Goal: Task Accomplishment & Management: Use online tool/utility

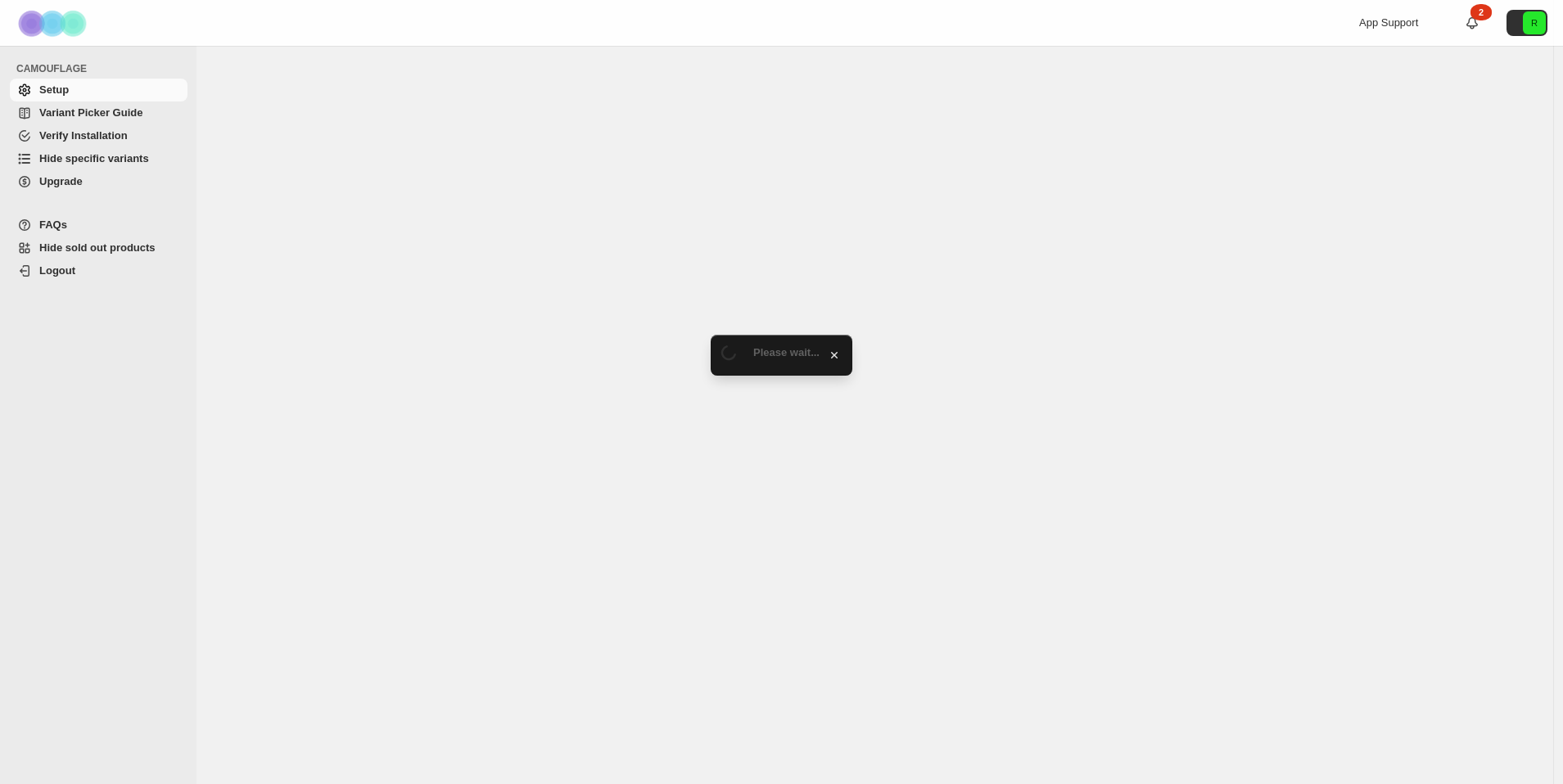
select select "**********"
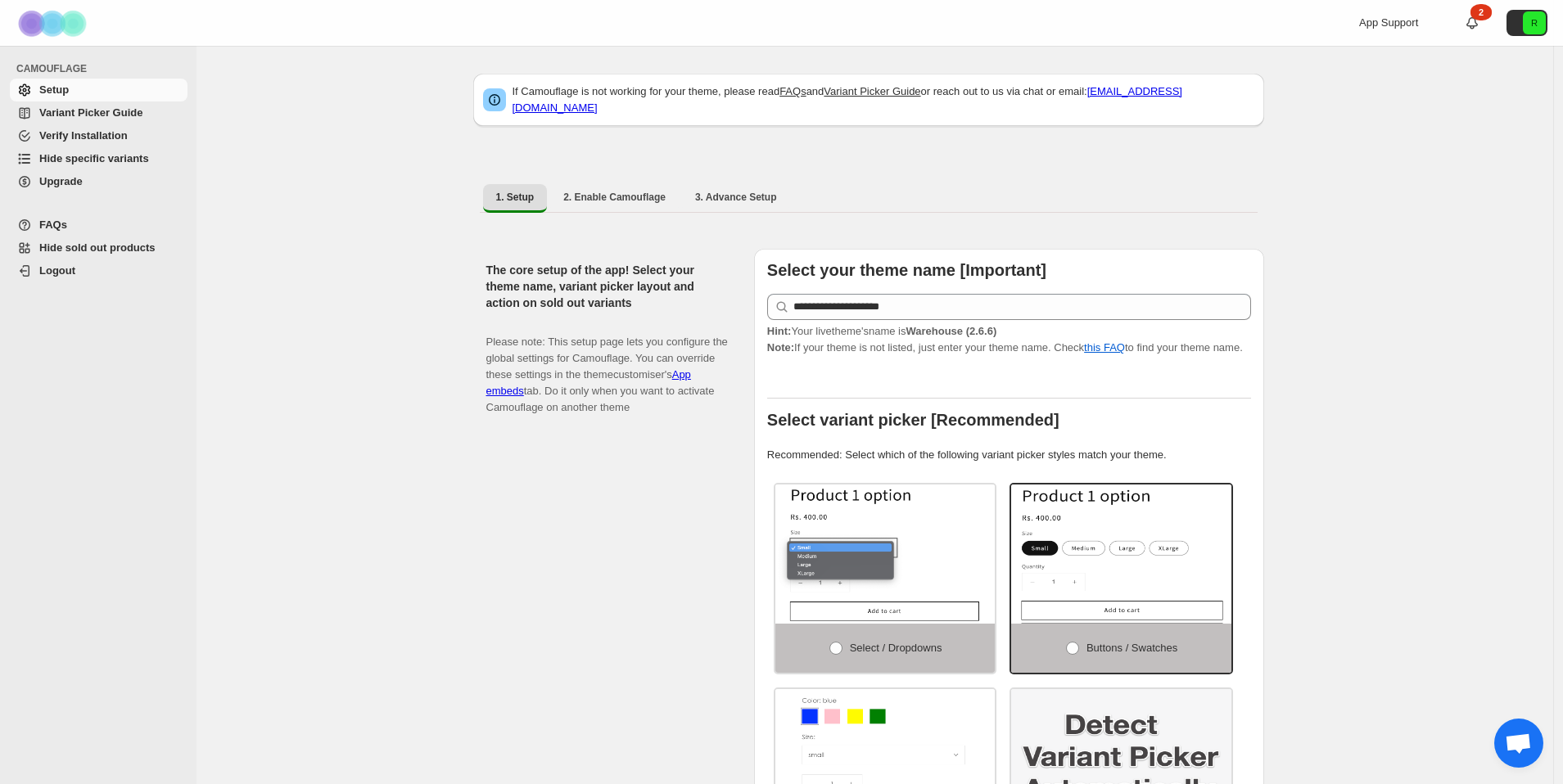
click at [108, 151] on span "Hide specific variants" at bounding box center [112, 158] width 144 height 16
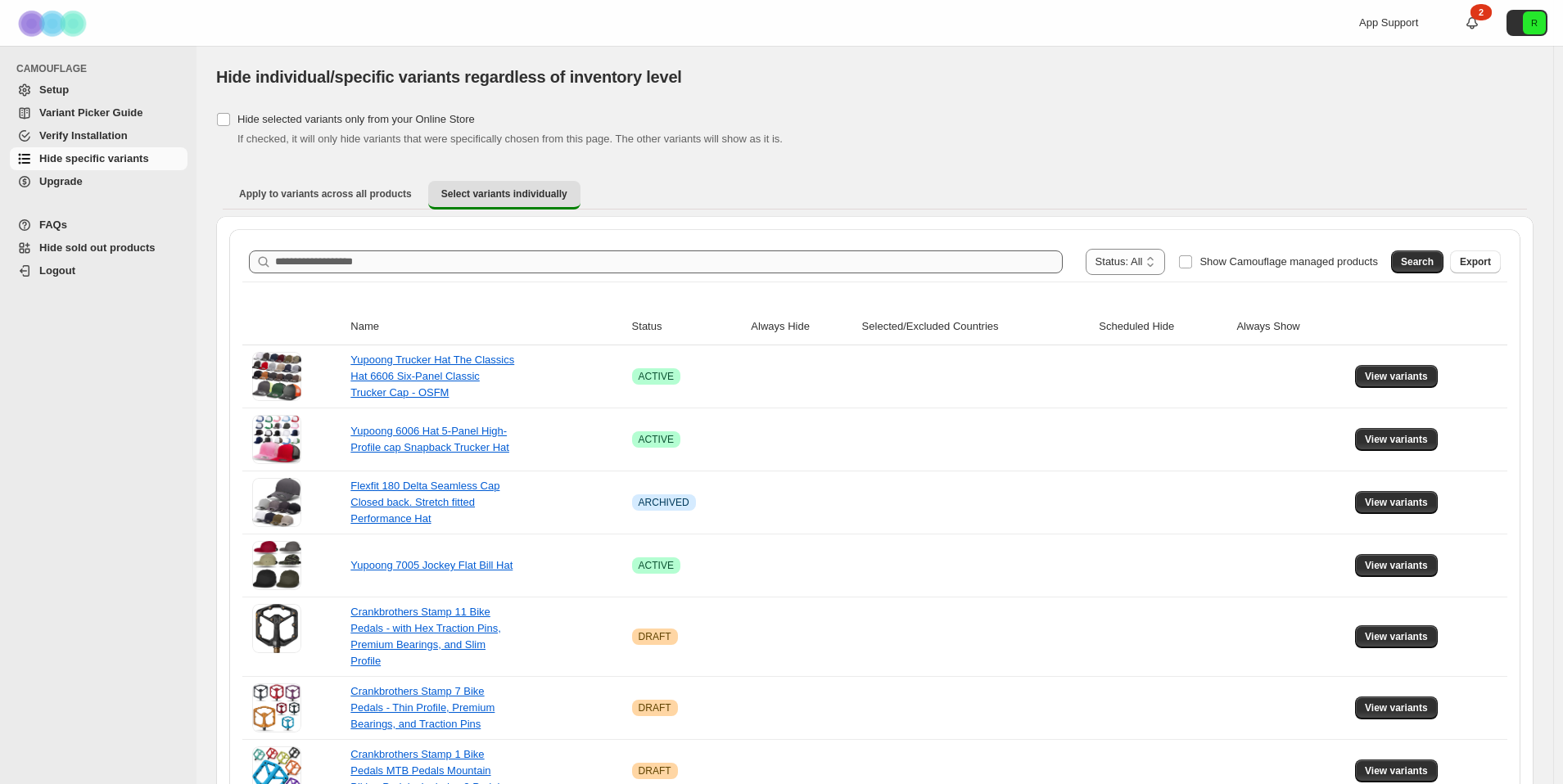
click at [646, 263] on input "Search product name" at bounding box center [668, 262] width 787 height 23
click at [1430, 264] on span "Search" at bounding box center [1417, 262] width 33 height 13
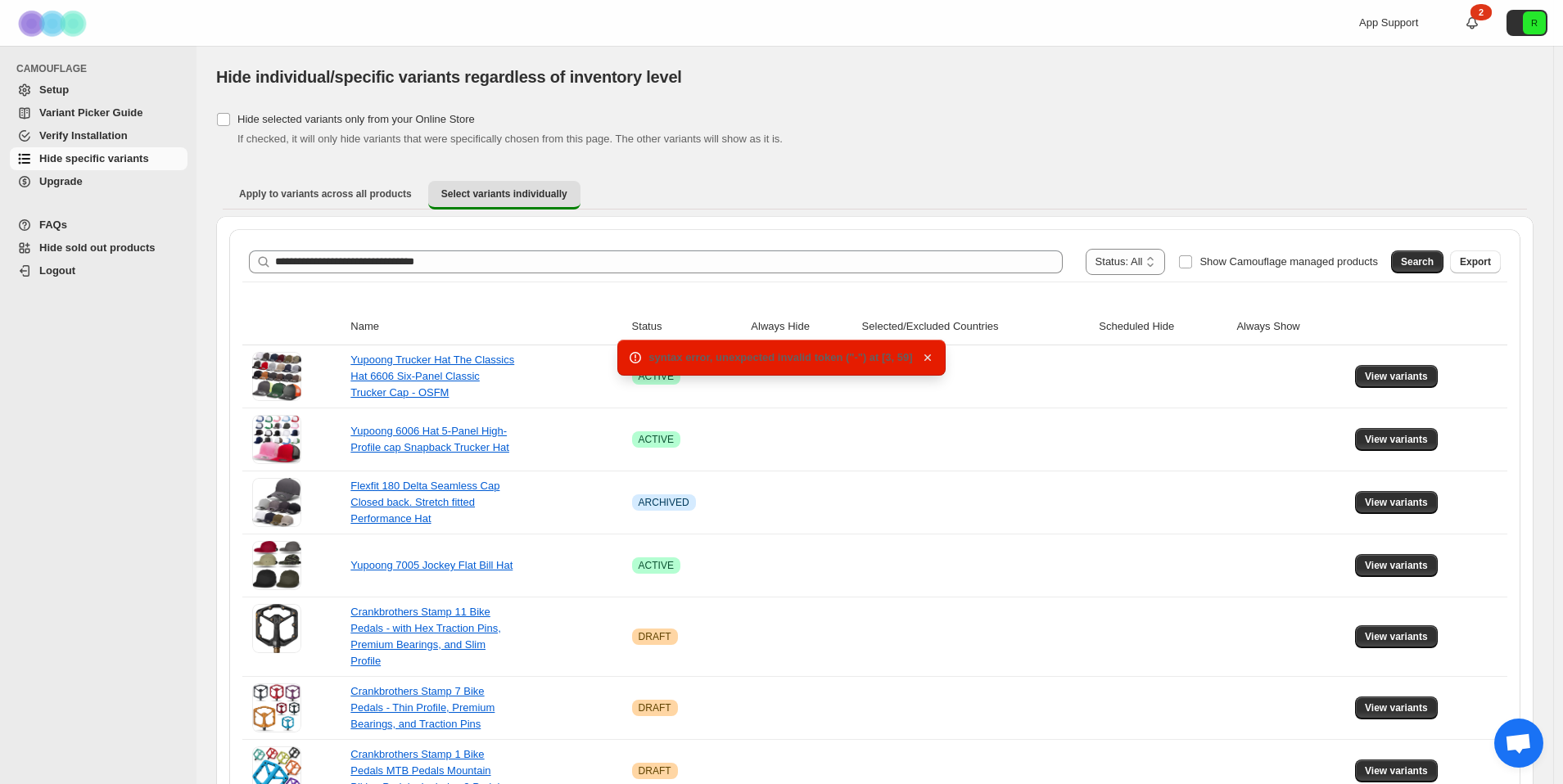
click at [924, 357] on icon "button" at bounding box center [927, 357] width 16 height 16
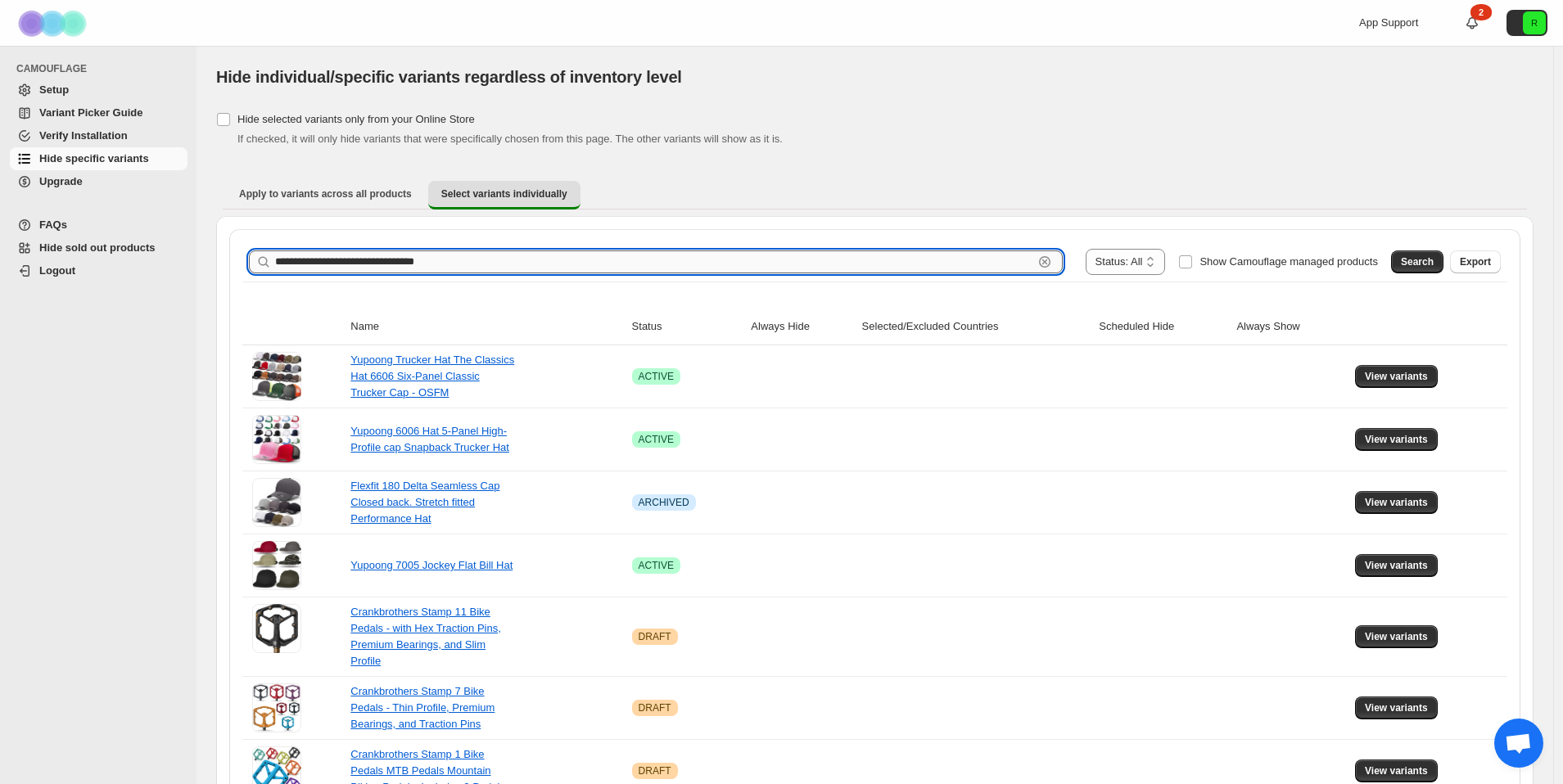
click at [404, 260] on input "**********" at bounding box center [654, 262] width 758 height 23
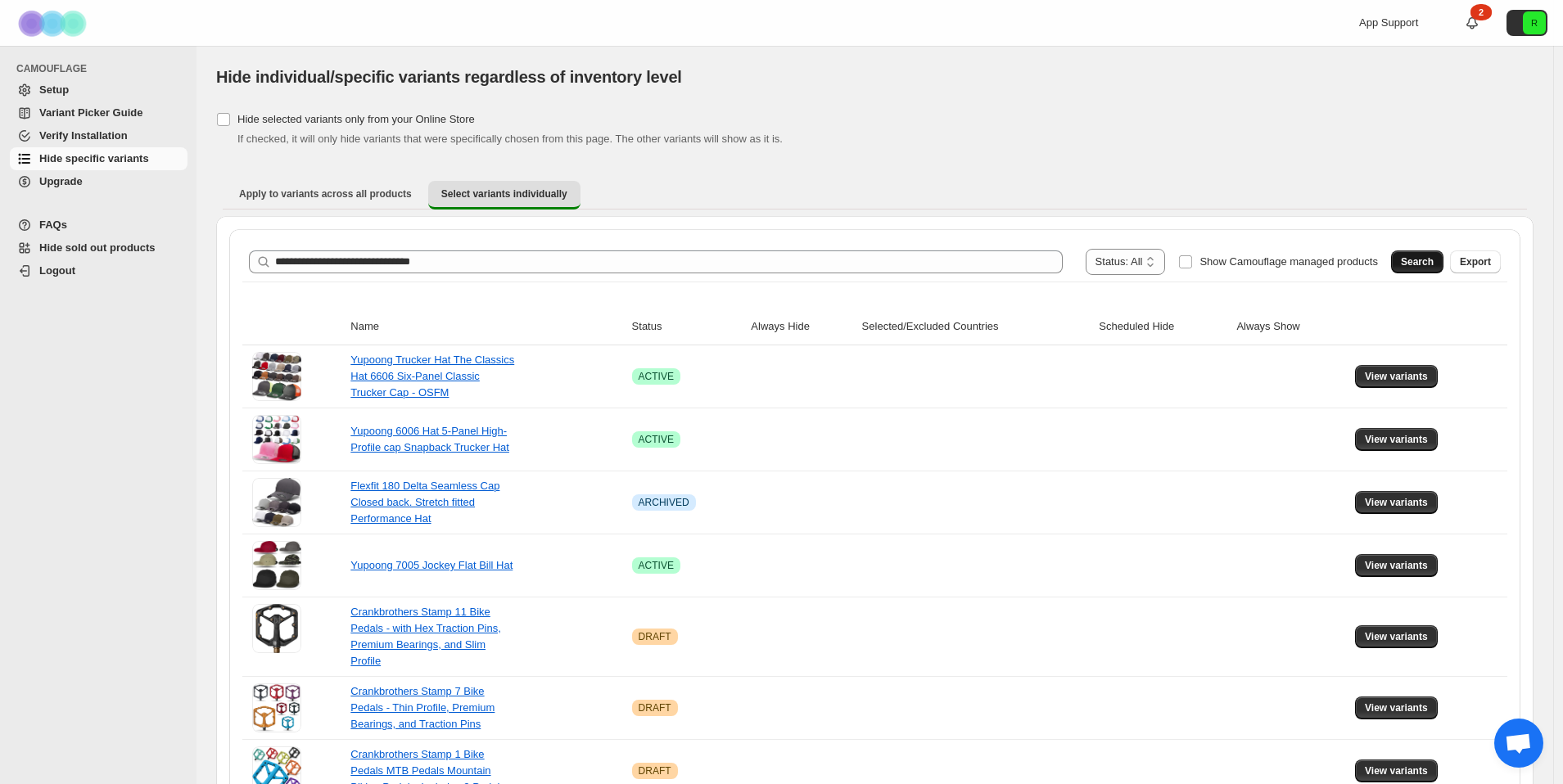
click at [1417, 262] on span "Search" at bounding box center [1417, 262] width 33 height 13
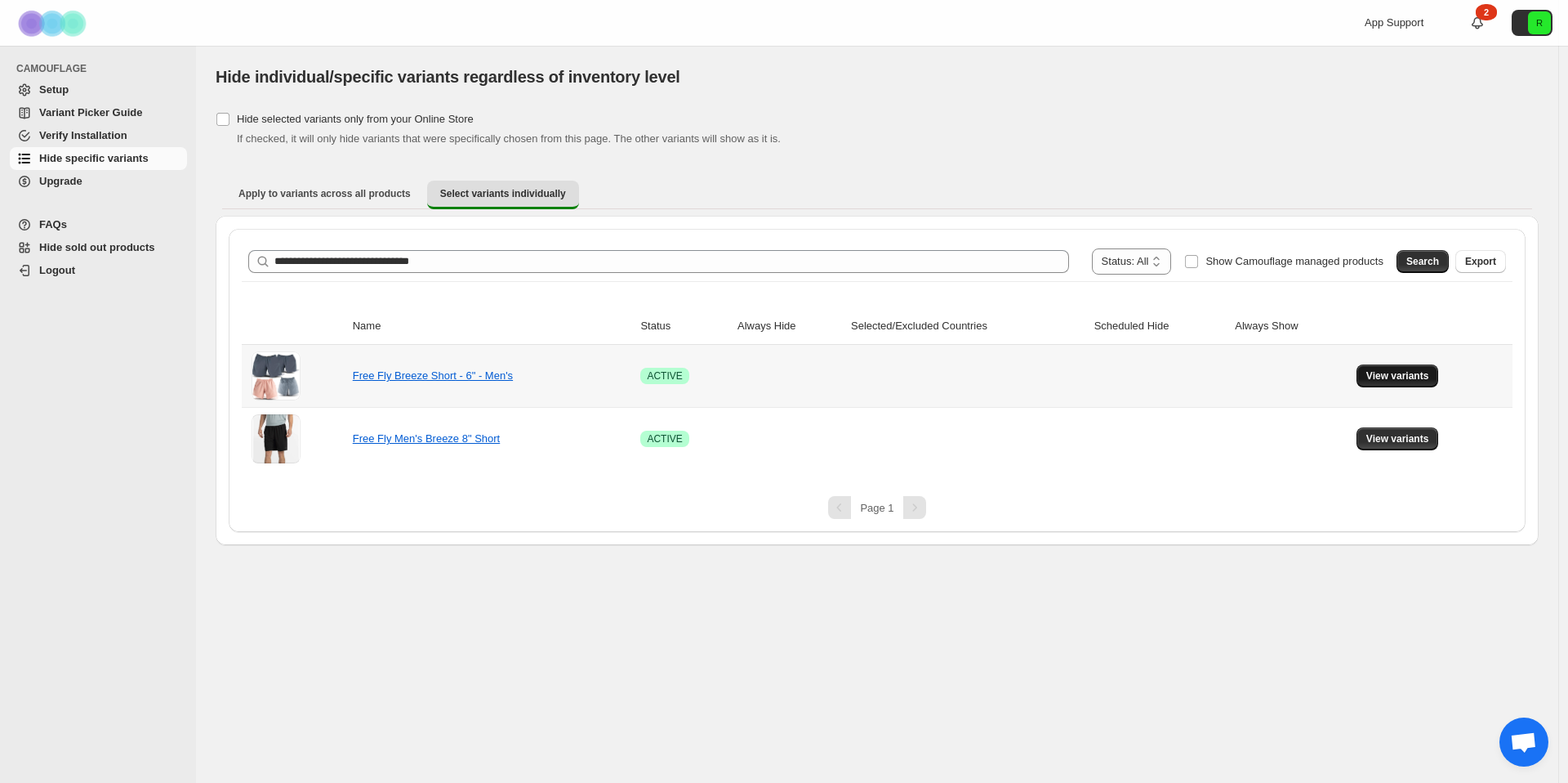
click at [1398, 372] on span "View variants" at bounding box center [1398, 376] width 63 height 13
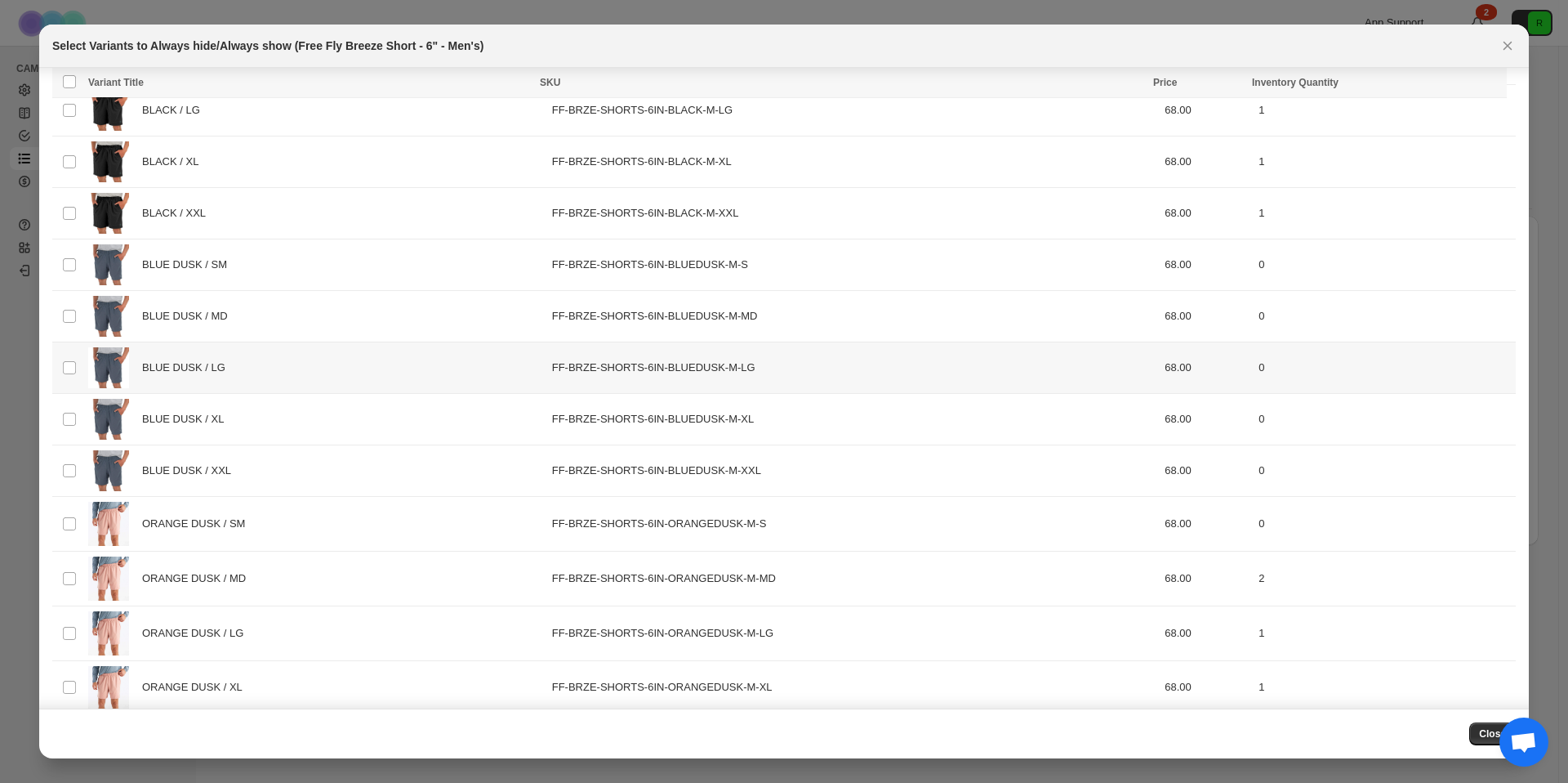
scroll to position [152, 0]
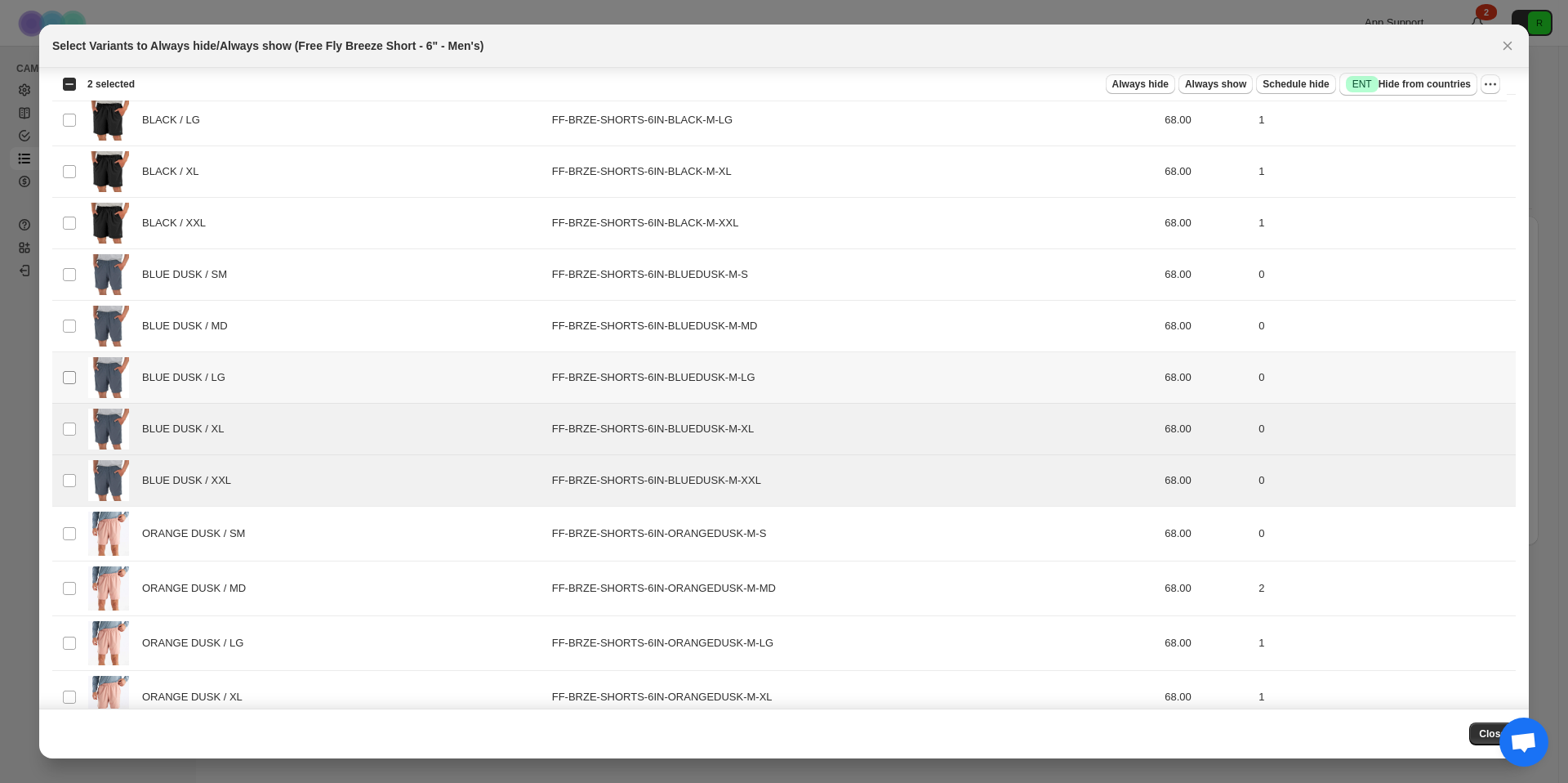
drag, startPoint x: 76, startPoint y: 382, endPoint x: 76, endPoint y: 371, distance: 11.0
click at [76, 382] on span ":r7:" at bounding box center [69, 377] width 15 height 15
click at [78, 322] on td "Select product variant" at bounding box center [67, 326] width 31 height 52
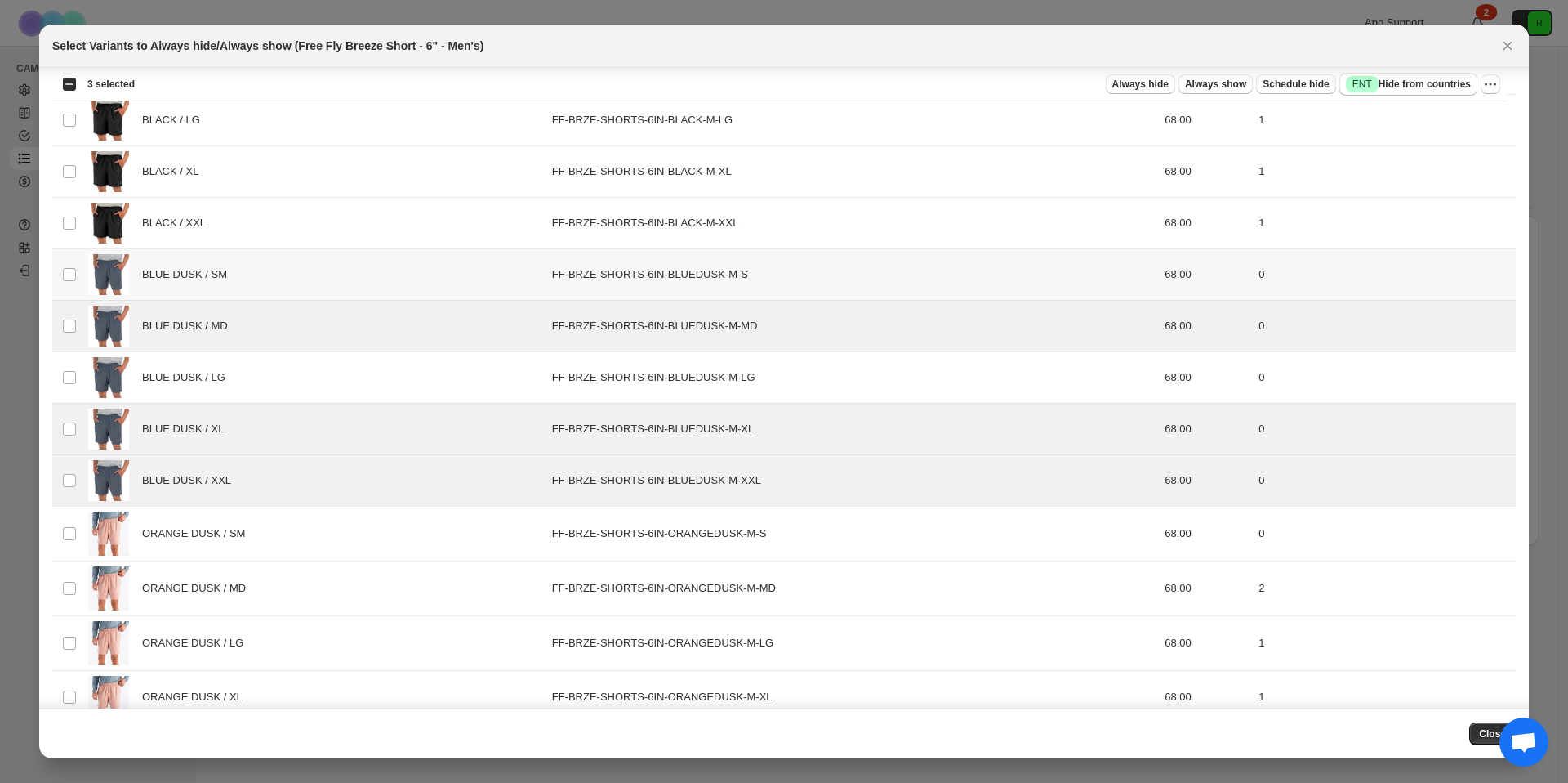
click at [66, 266] on td "Select product variant" at bounding box center [67, 274] width 31 height 52
click at [66, 369] on td "Select product variant" at bounding box center [67, 377] width 31 height 52
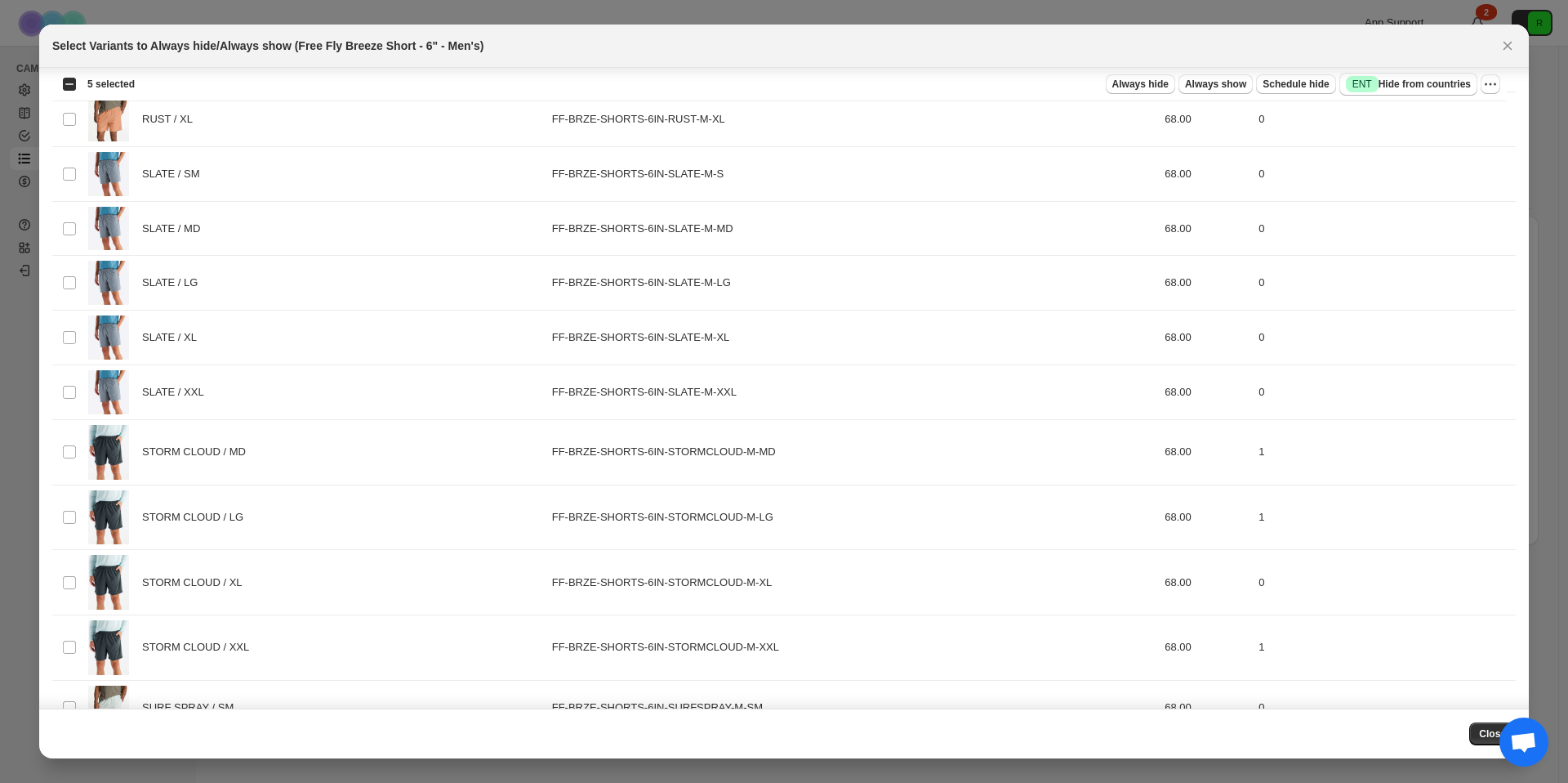
scroll to position [938, 0]
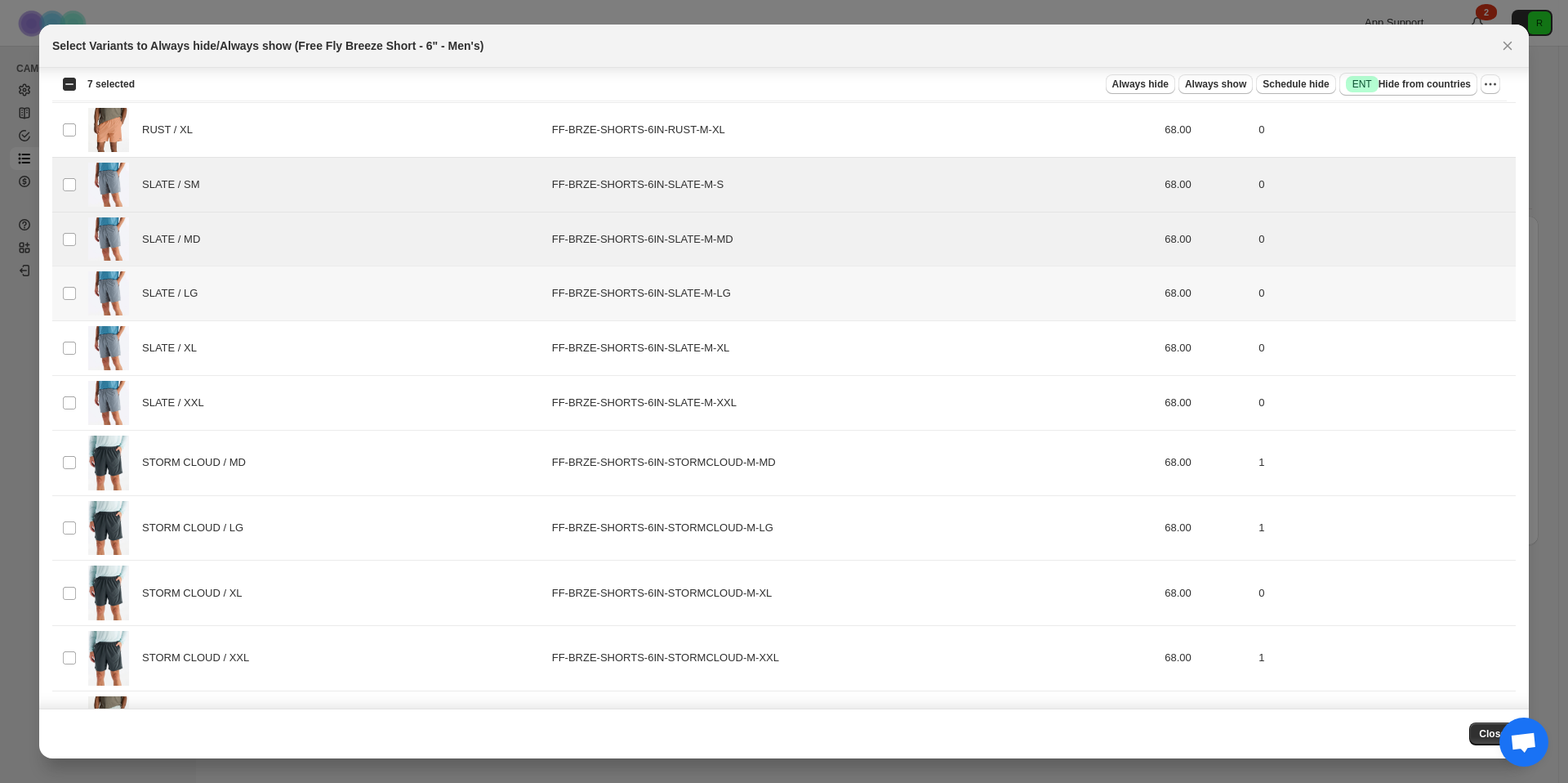
click at [64, 284] on td "Select product variant" at bounding box center [67, 293] width 31 height 54
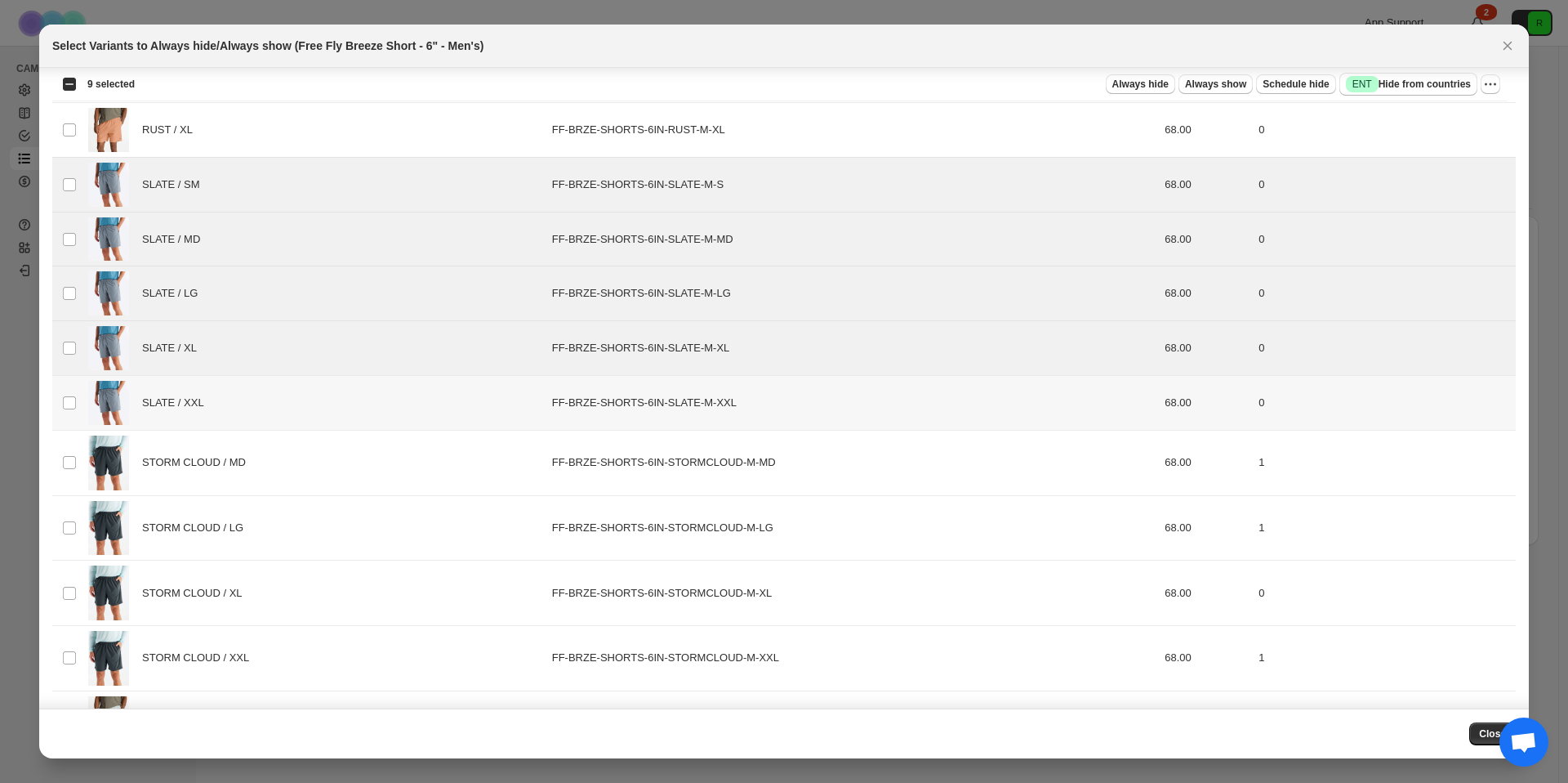
click at [63, 389] on td "Select product variant" at bounding box center [67, 403] width 31 height 54
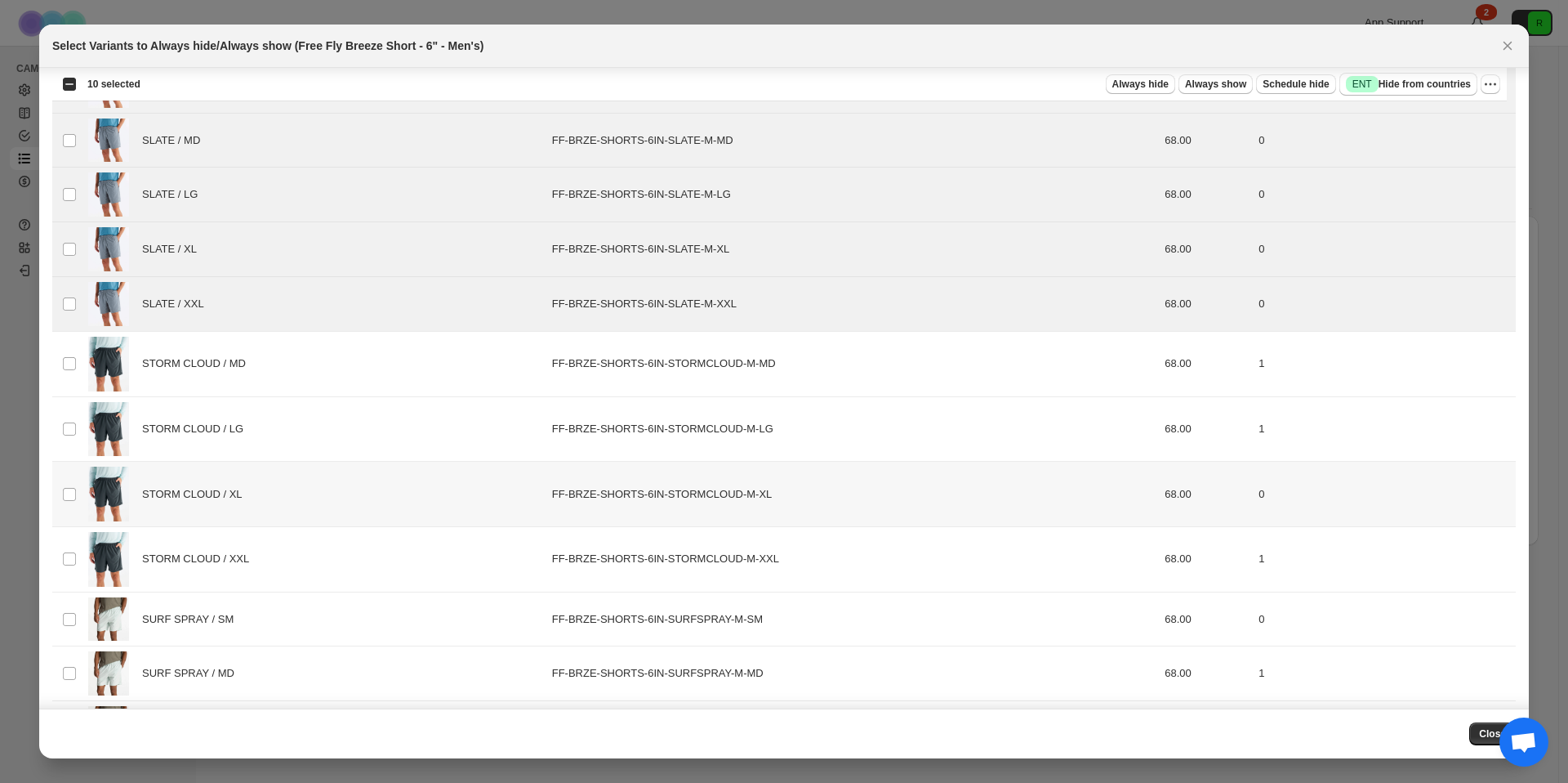
scroll to position [1152, 0]
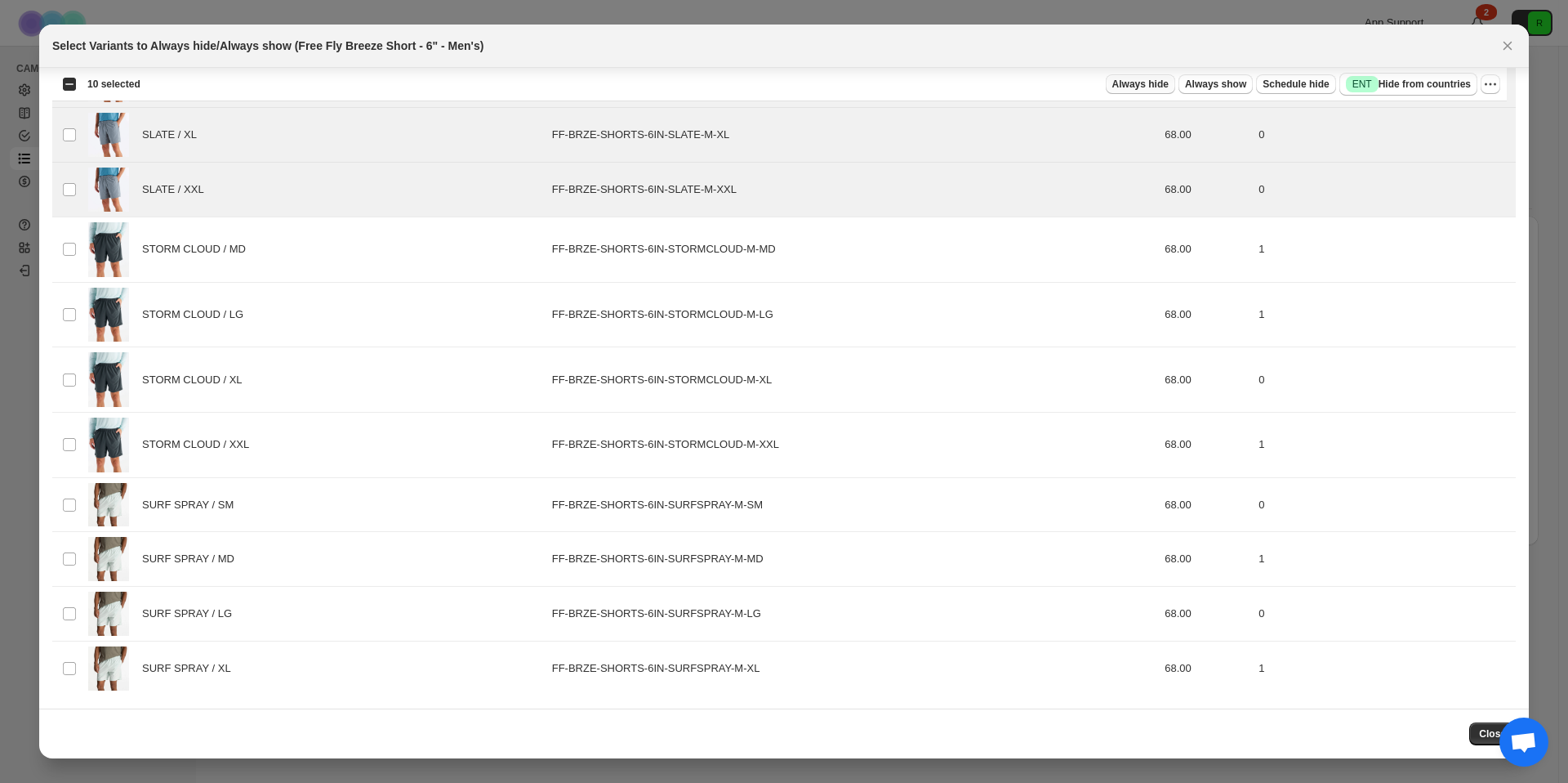
click at [1127, 88] on span "Always hide" at bounding box center [1141, 84] width 56 height 13
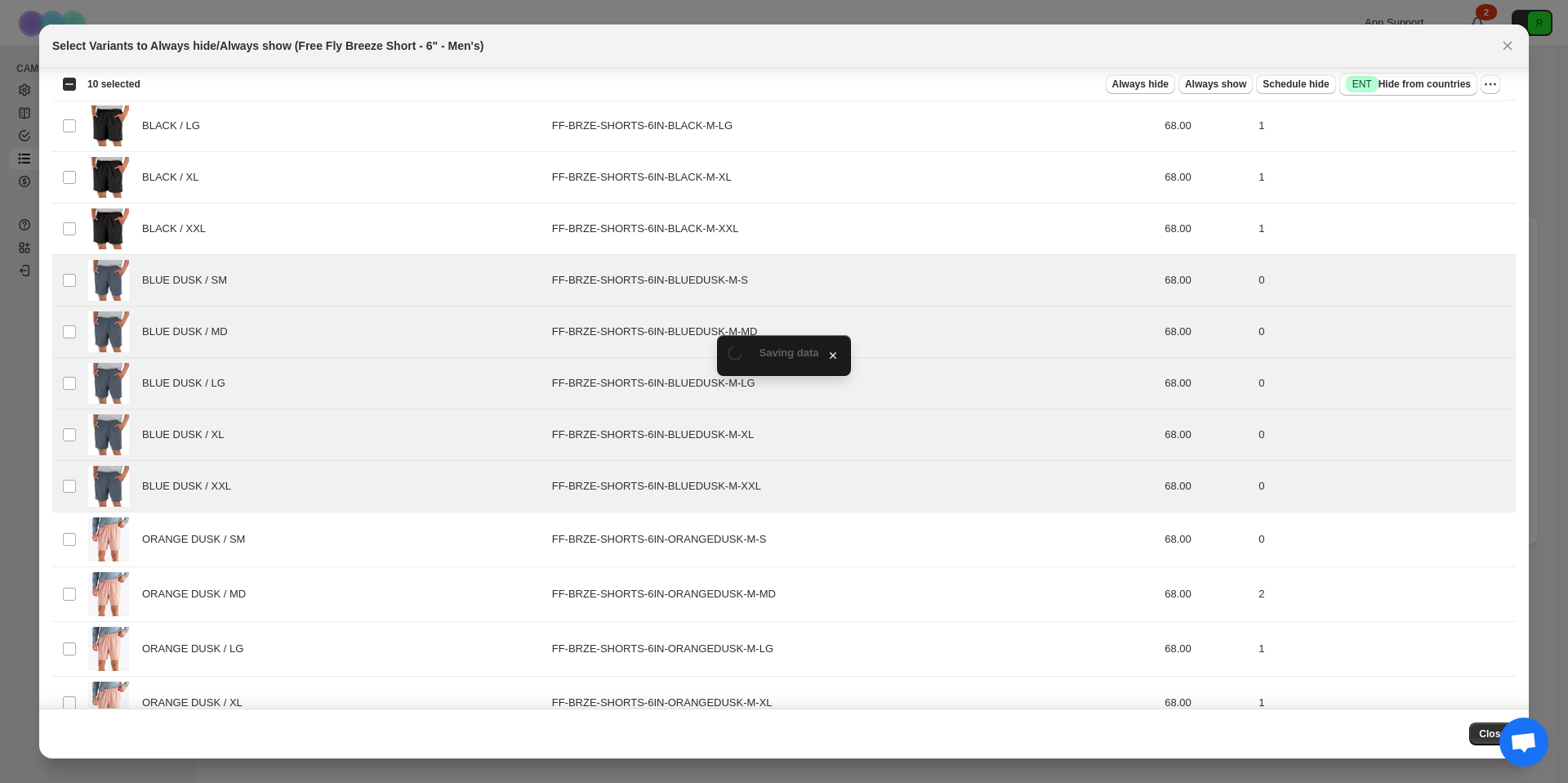
scroll to position [0, 0]
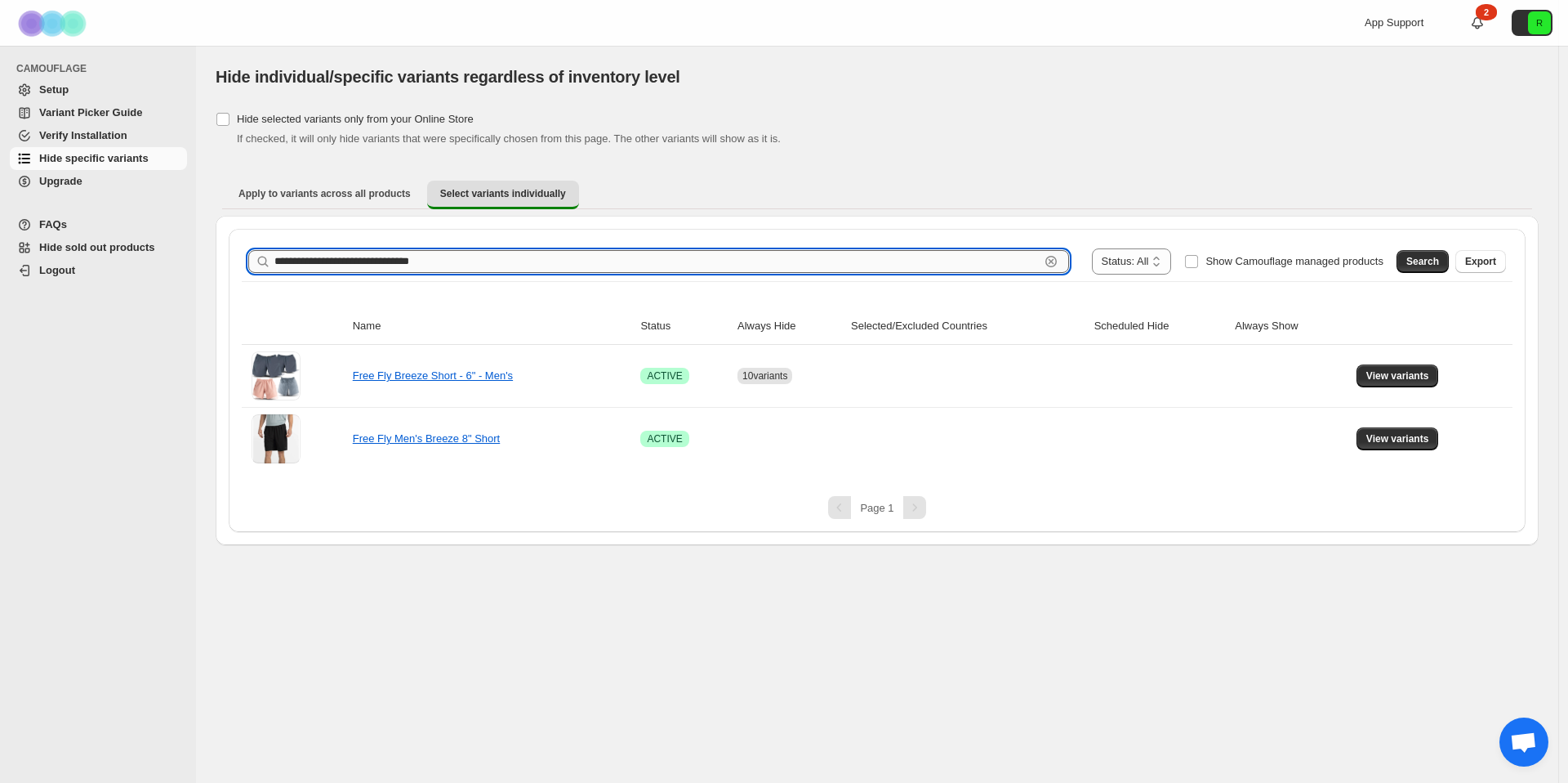
click at [552, 256] on input "**********" at bounding box center [657, 261] width 766 height 22
click at [553, 256] on input "**********" at bounding box center [657, 261] width 766 height 22
paste input "**********"
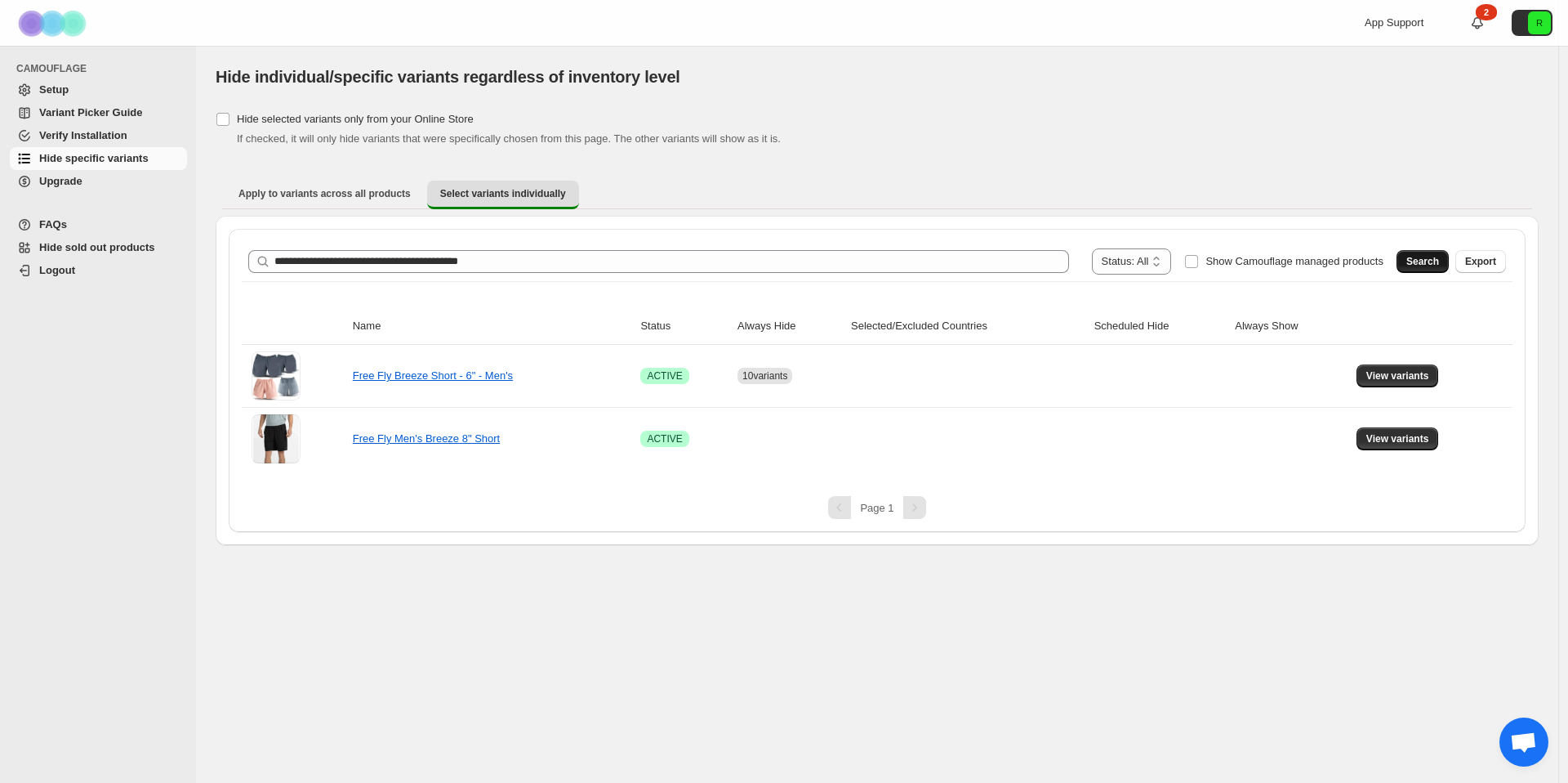
click at [1427, 259] on span "Search" at bounding box center [1423, 261] width 33 height 13
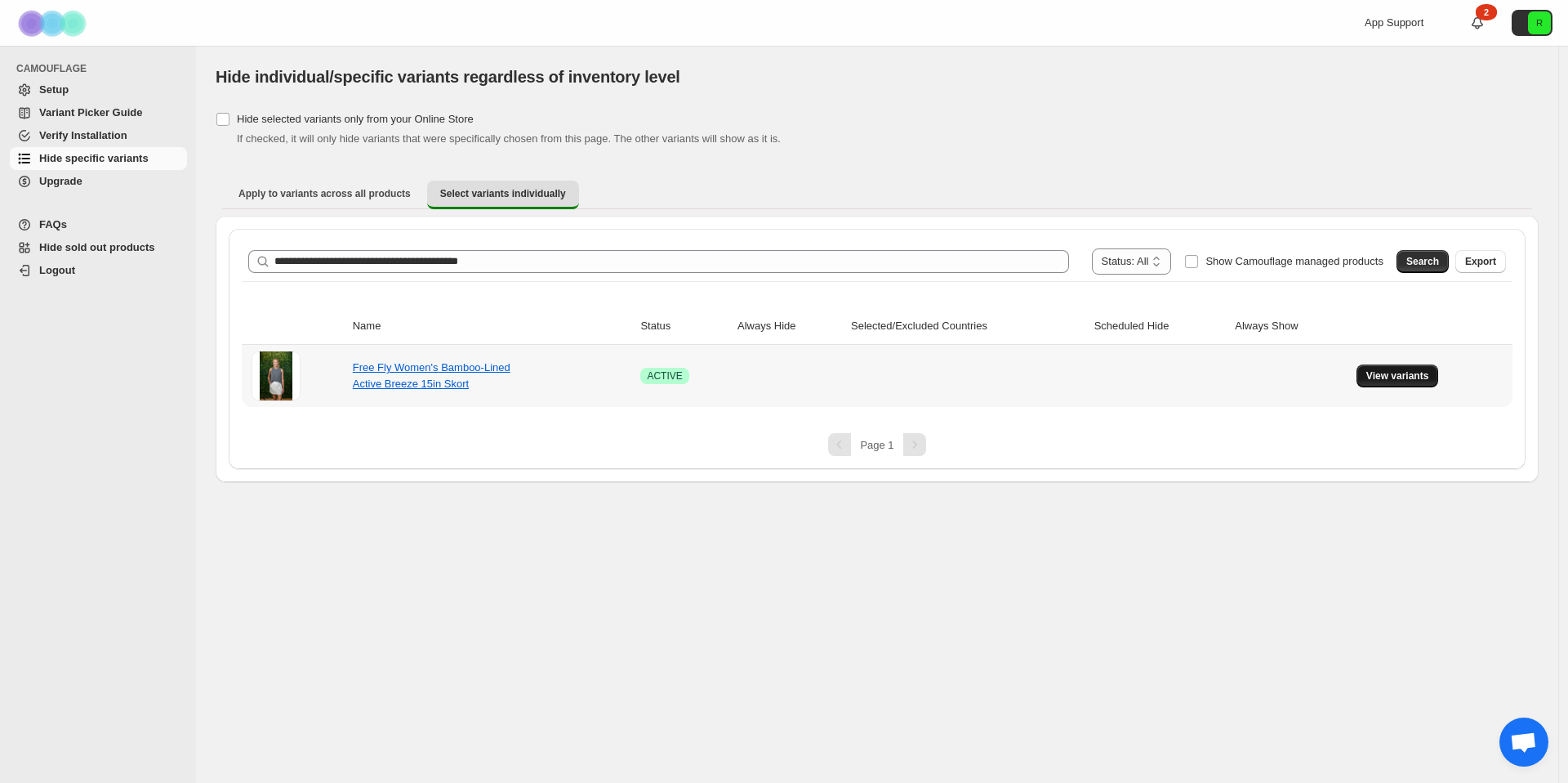
click at [1415, 377] on span "View variants" at bounding box center [1398, 376] width 63 height 13
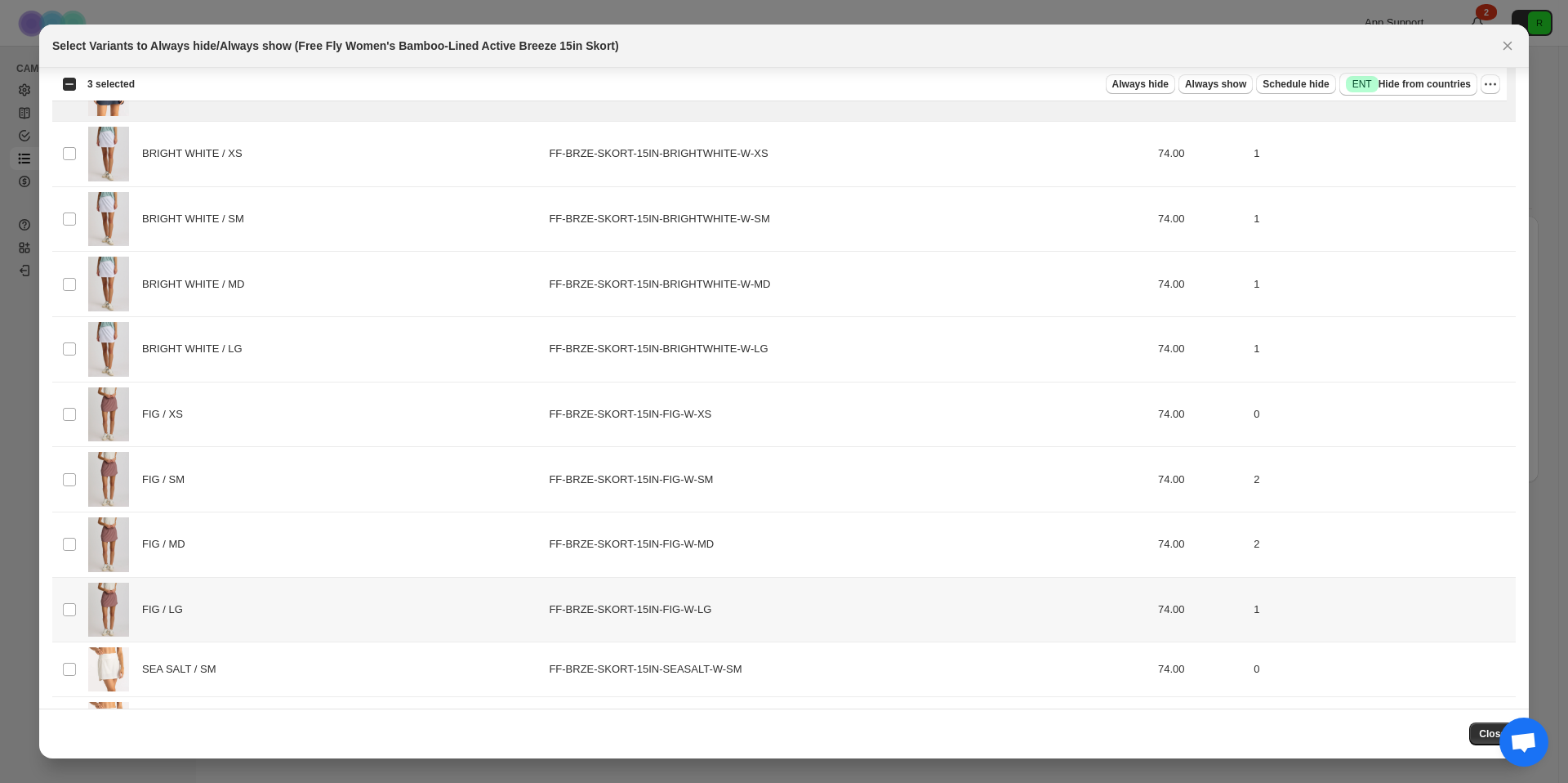
scroll to position [556, 0]
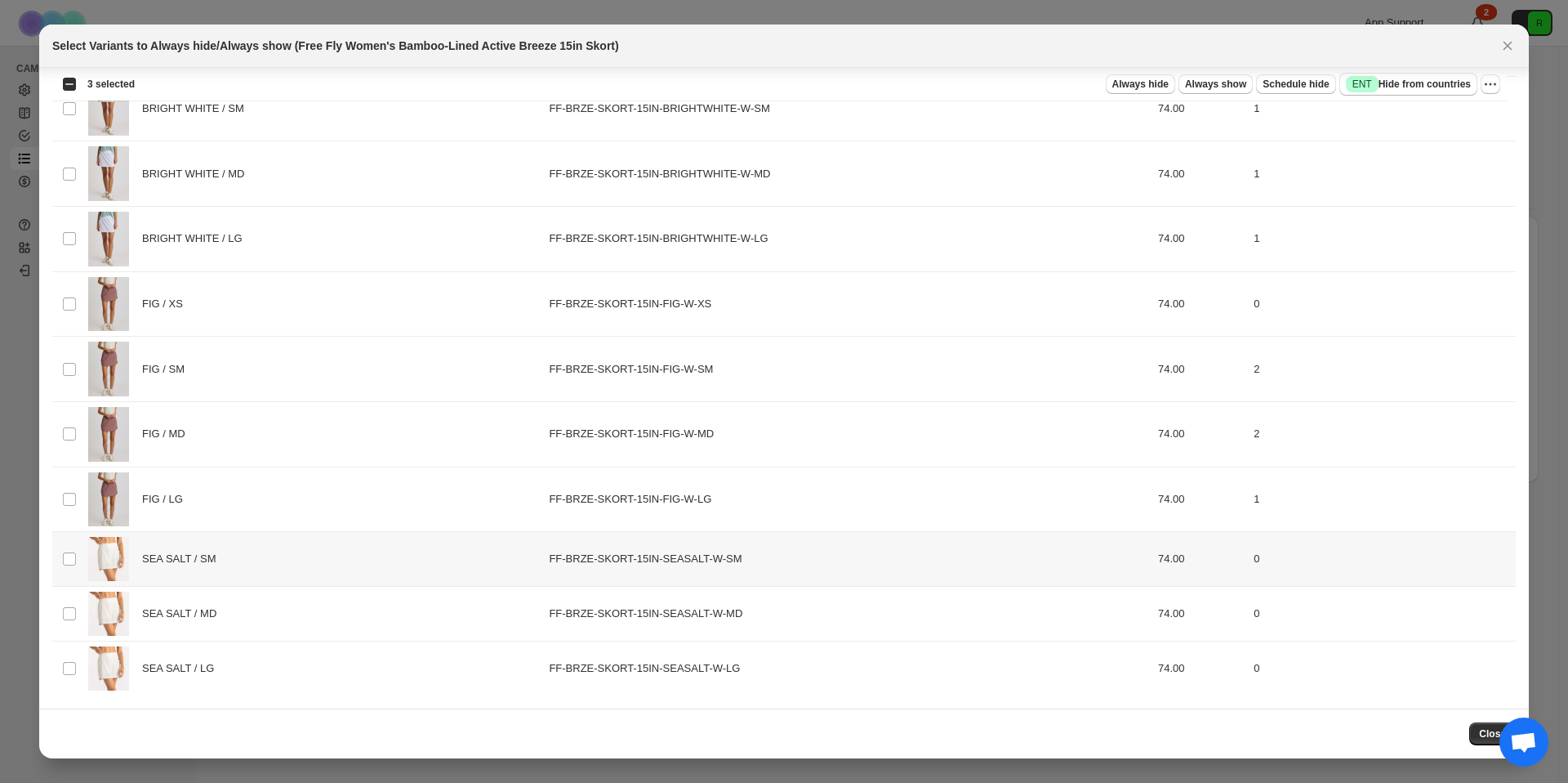
click at [85, 566] on td "SEA SALT / SM" at bounding box center [314, 559] width 461 height 54
click at [76, 614] on span ":r1o:" at bounding box center [69, 613] width 15 height 15
click at [77, 673] on td "Select product variant" at bounding box center [67, 669] width 31 height 54
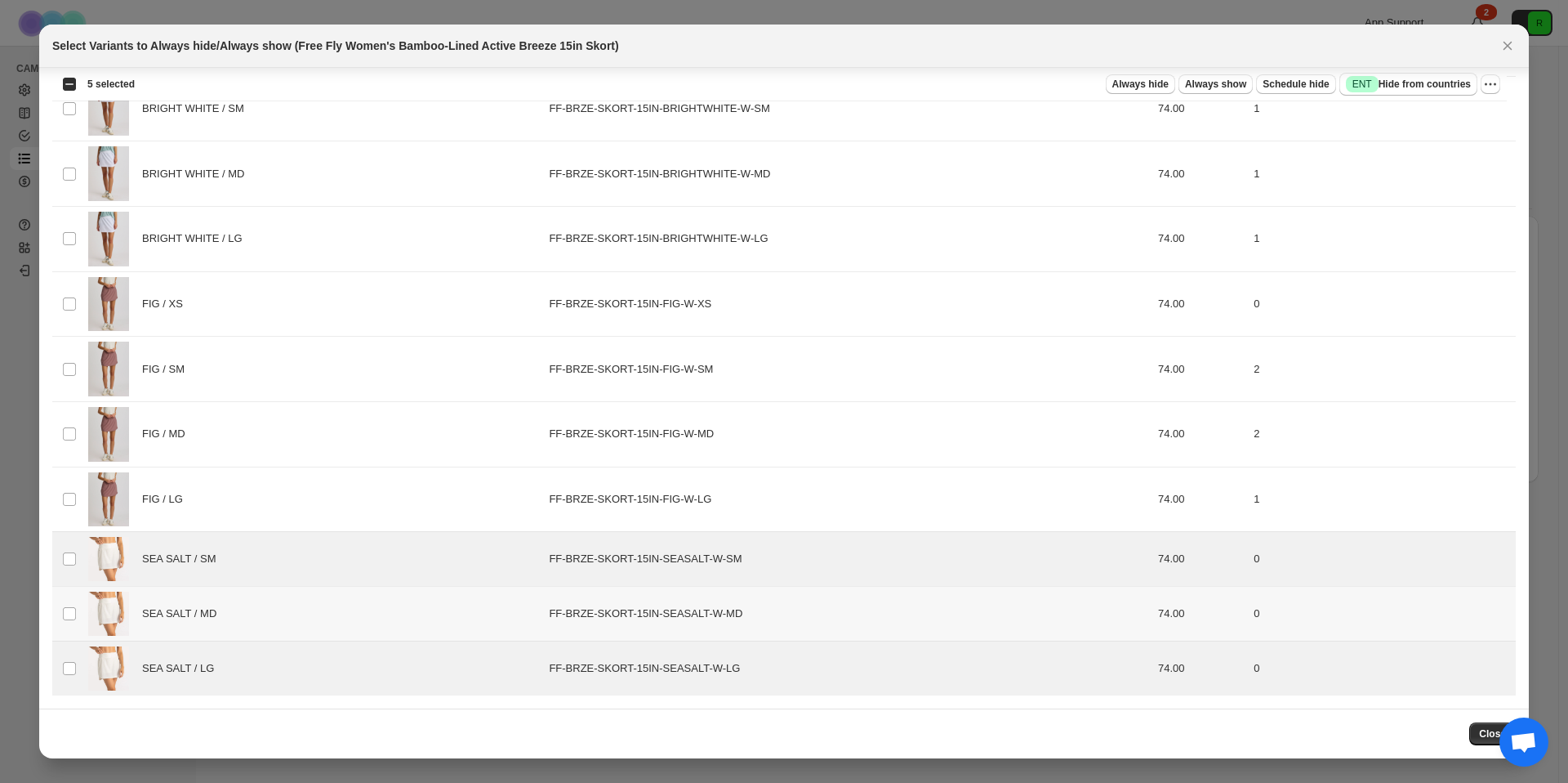
click at [75, 626] on td "Select product variant" at bounding box center [67, 614] width 31 height 54
click at [1121, 85] on span "Always hide" at bounding box center [1141, 84] width 56 height 13
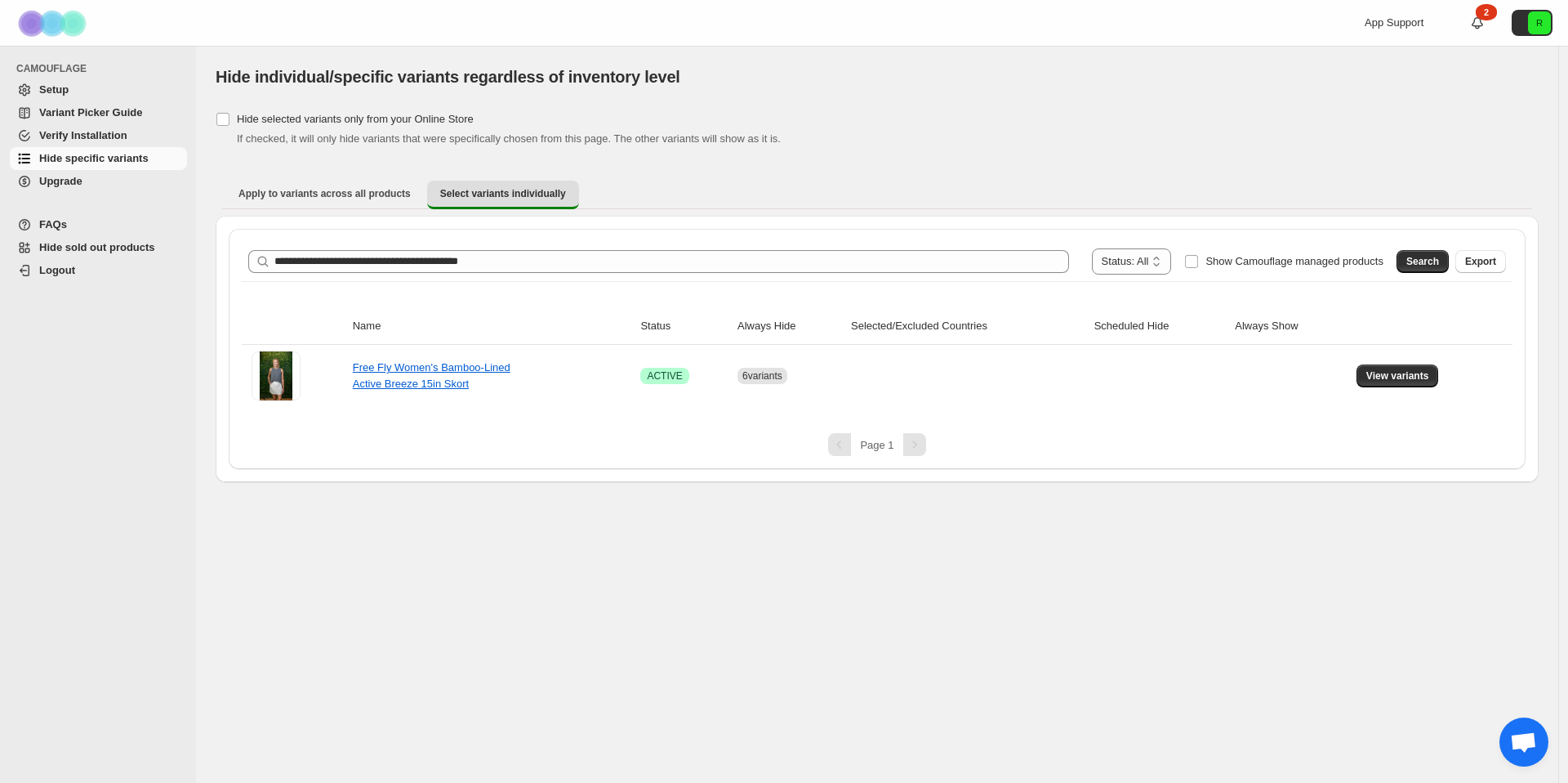
click at [1023, 191] on ul "Apply to variants across all products Select variants individually More views" at bounding box center [877, 194] width 1311 height 29
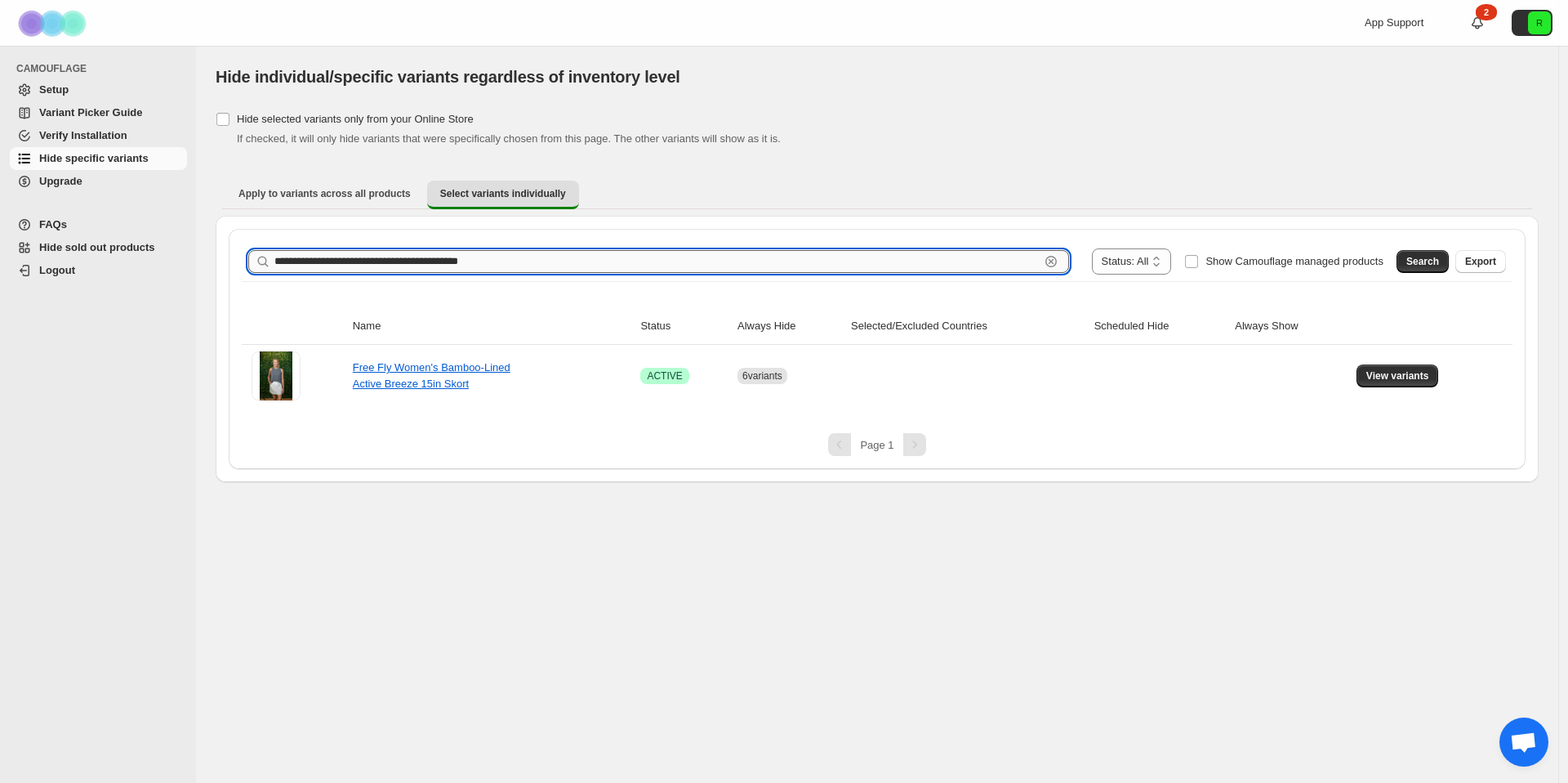
click at [606, 261] on input "**********" at bounding box center [657, 261] width 766 height 22
paste input "text"
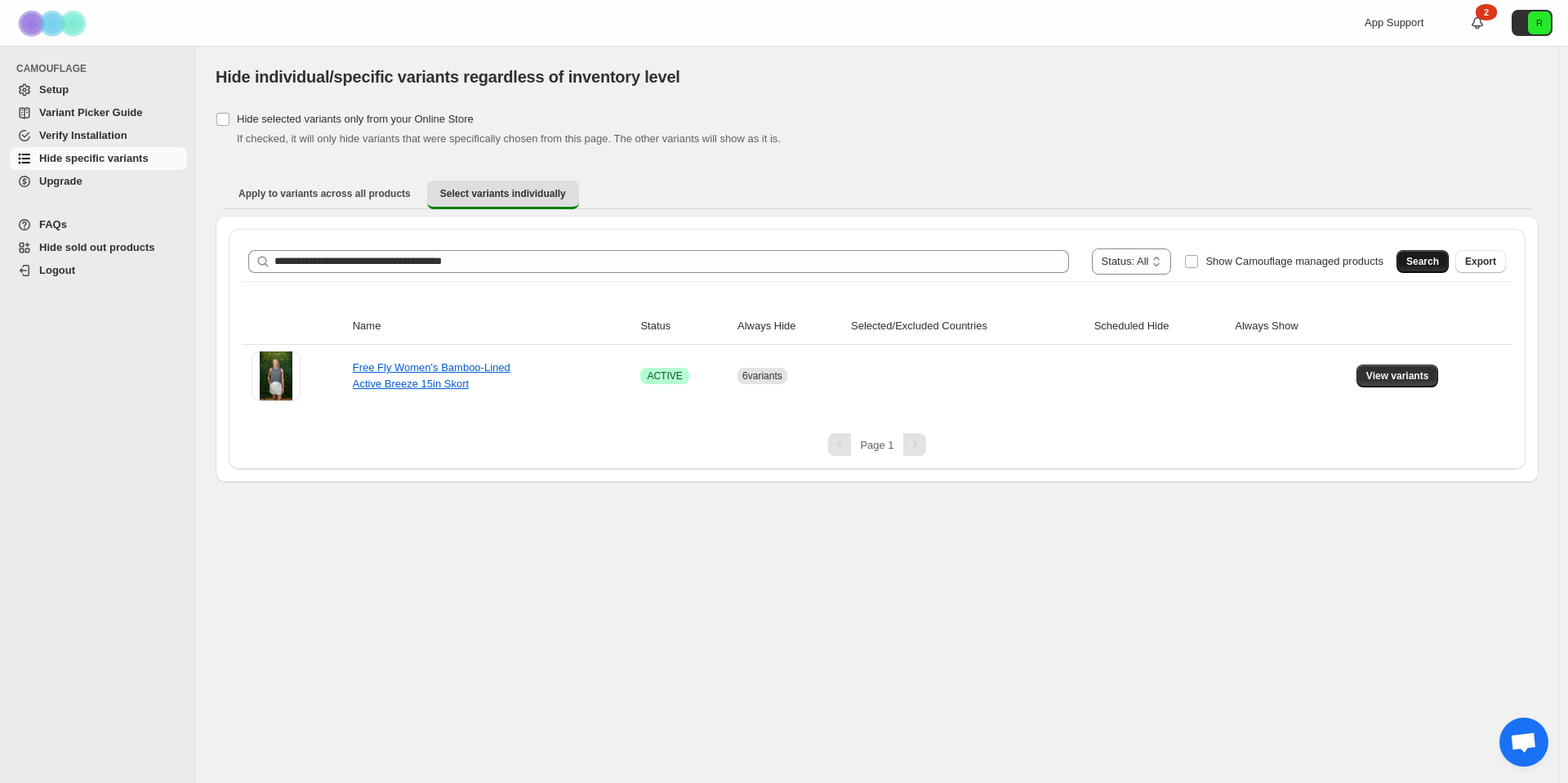
click at [1420, 262] on span "Search" at bounding box center [1423, 261] width 33 height 13
click at [1418, 370] on span "View variants" at bounding box center [1398, 376] width 63 height 13
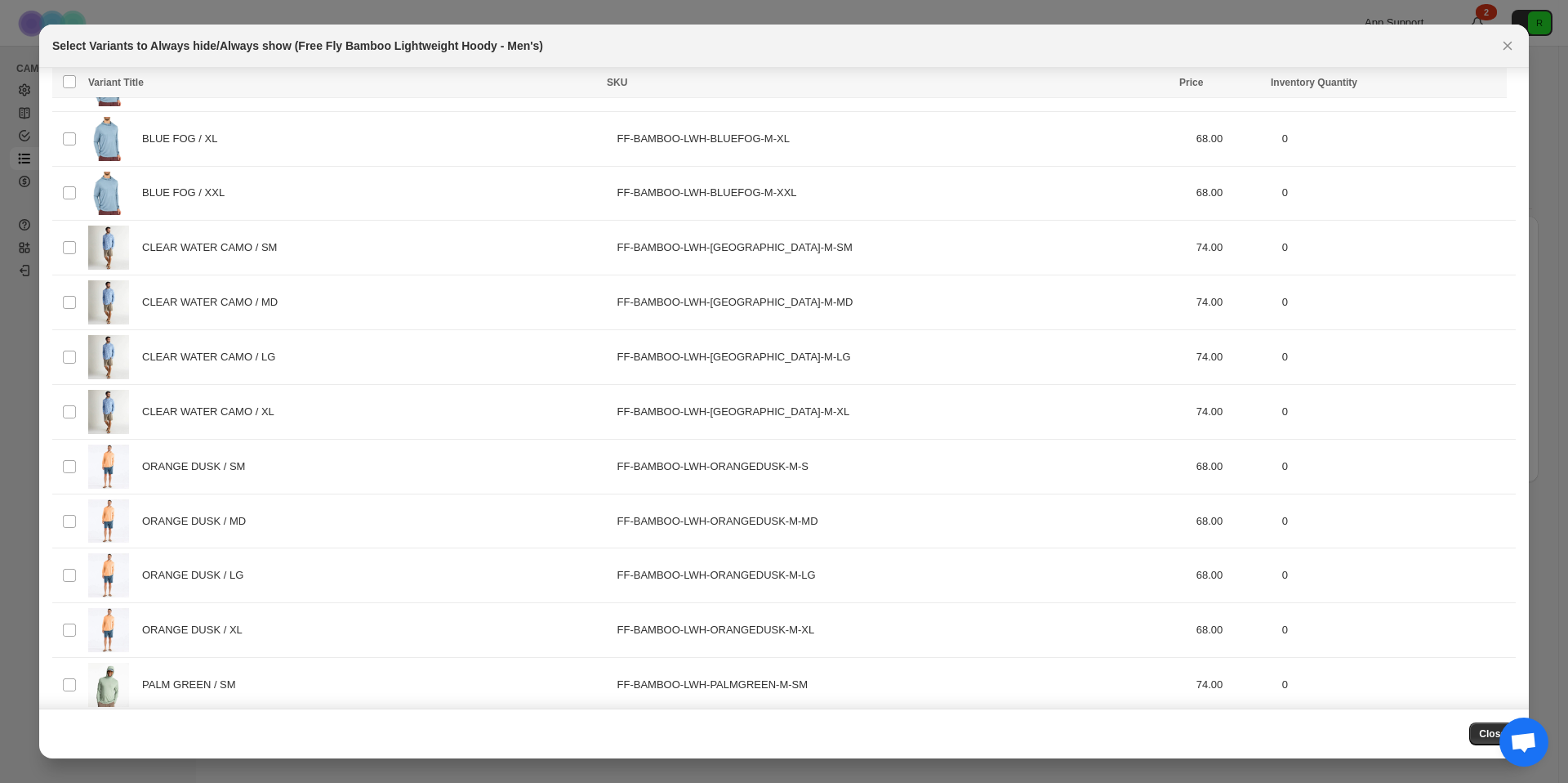
scroll to position [491, 0]
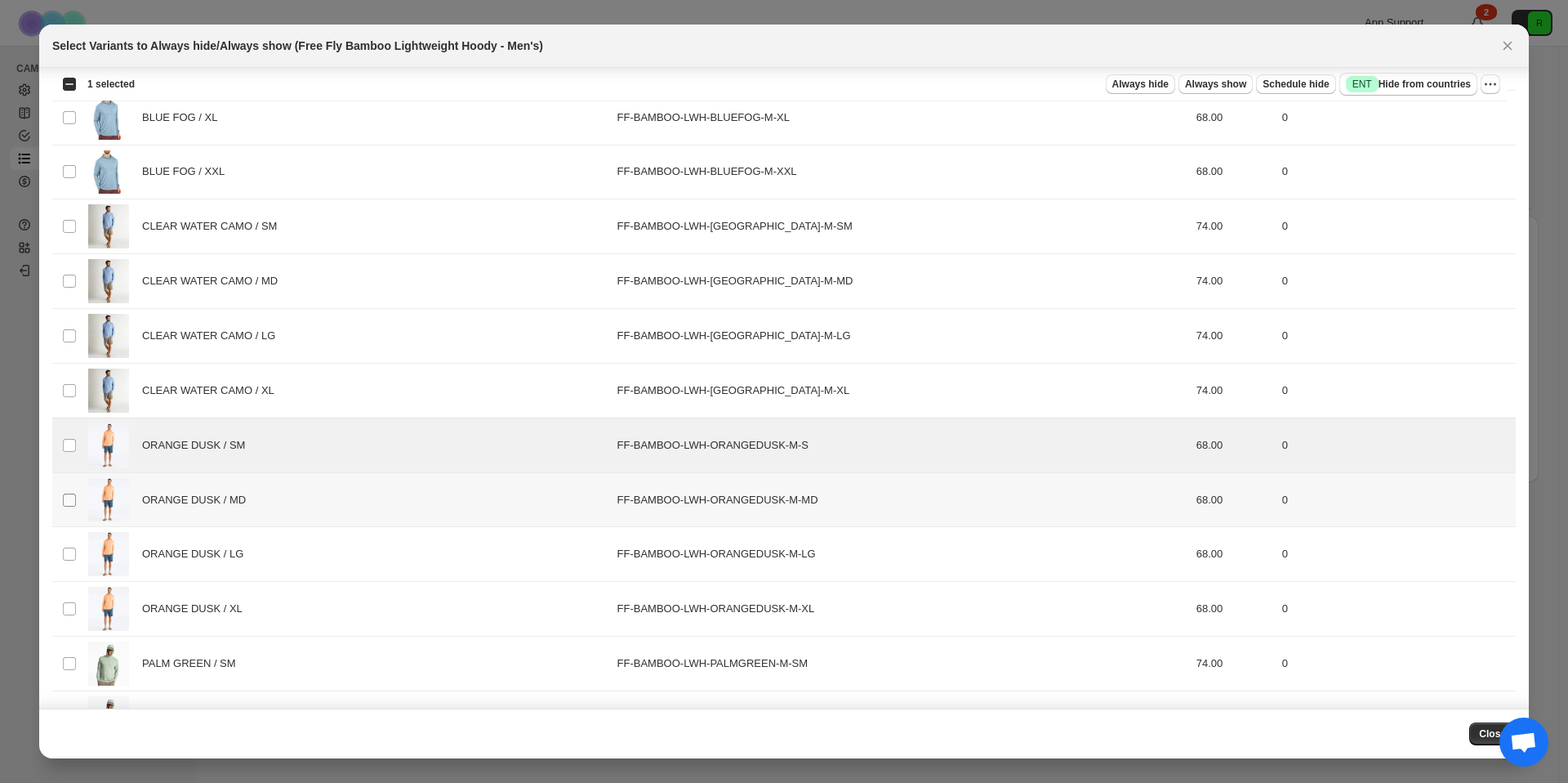
click at [71, 507] on span ":r2s:" at bounding box center [69, 500] width 15 height 15
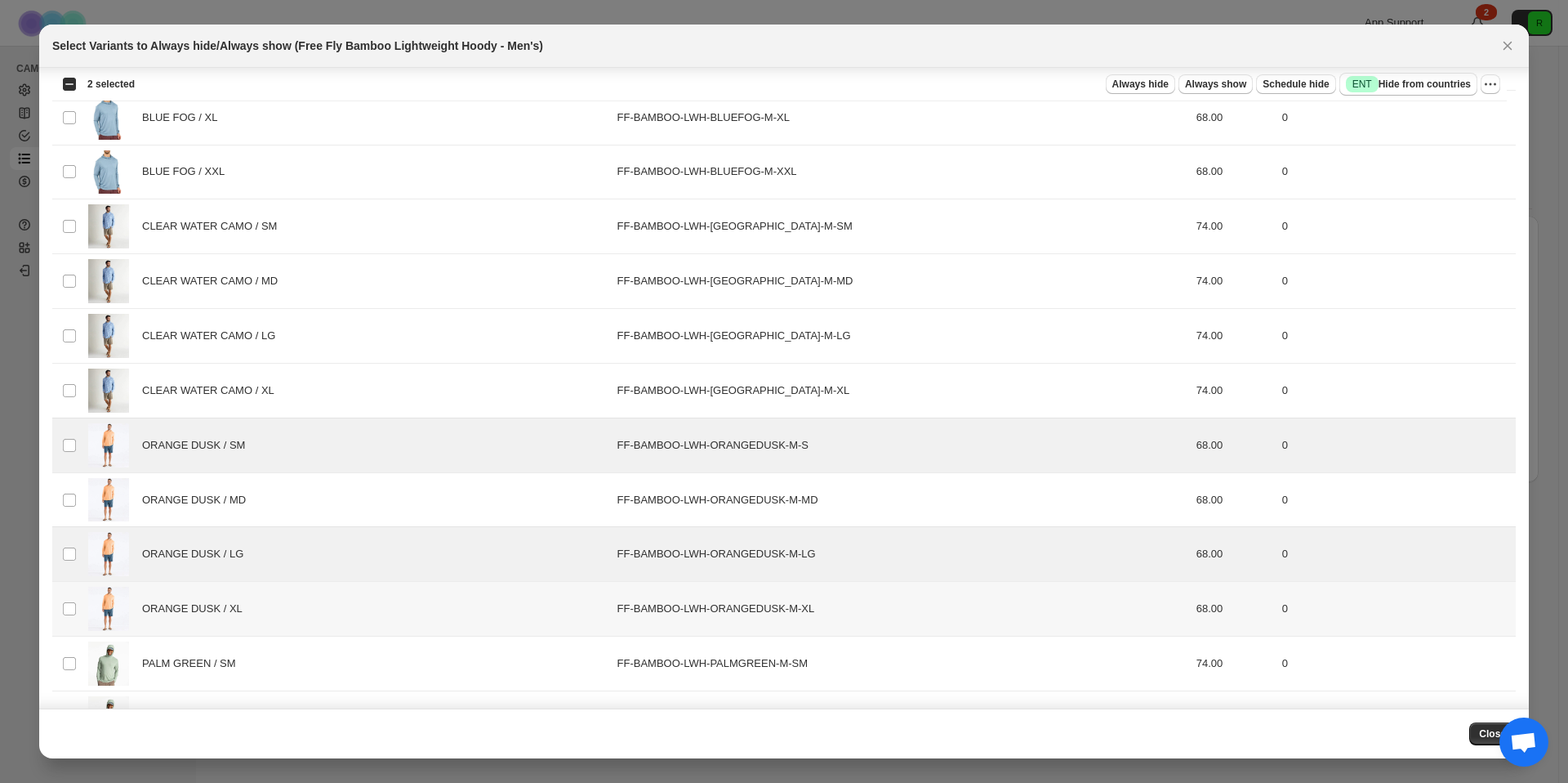
click at [61, 606] on td "Select product variant" at bounding box center [67, 609] width 31 height 54
click at [74, 493] on span ":r2s:" at bounding box center [69, 500] width 15 height 15
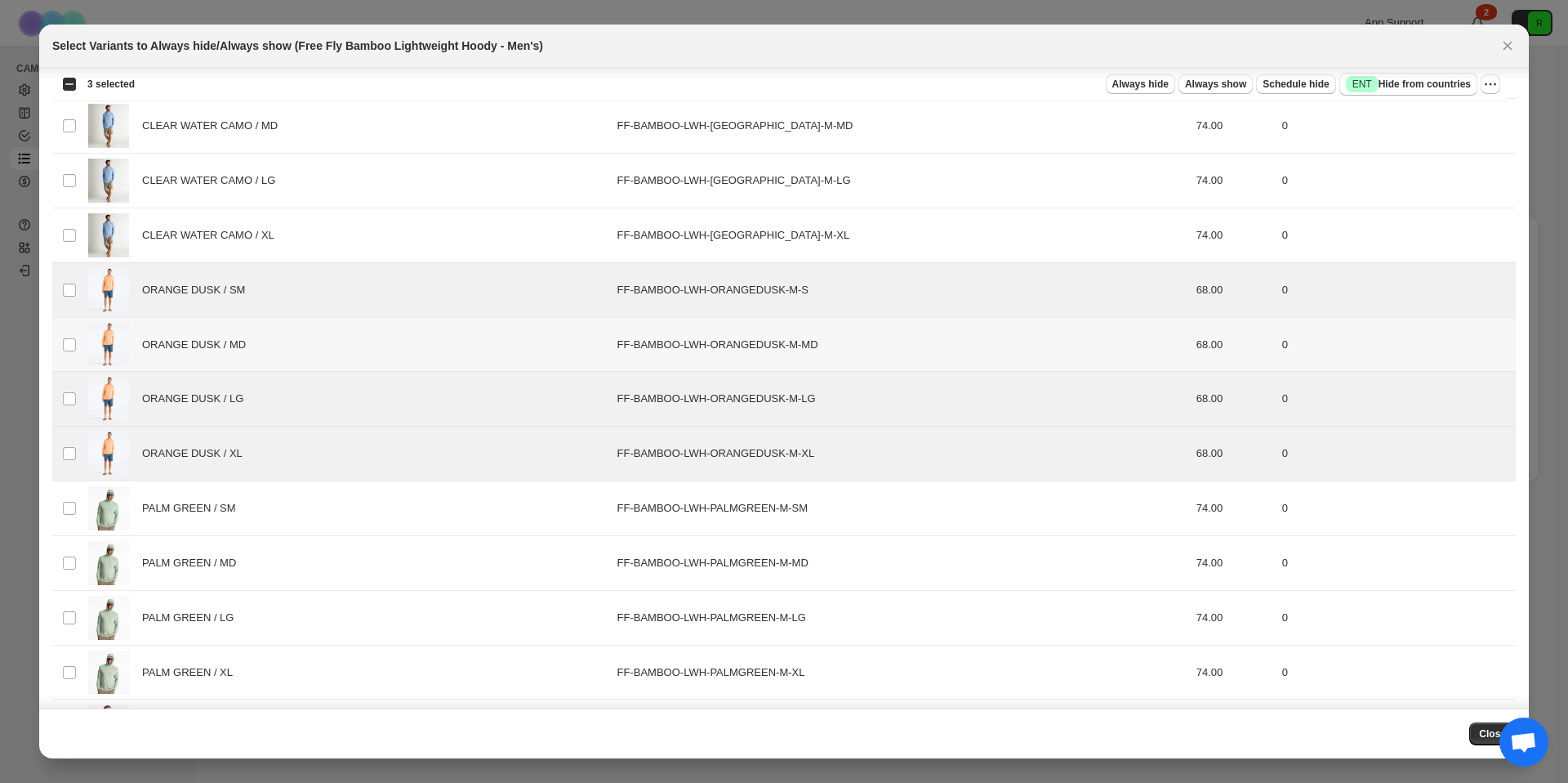
click at [77, 344] on td "Select product variant" at bounding box center [67, 345] width 31 height 54
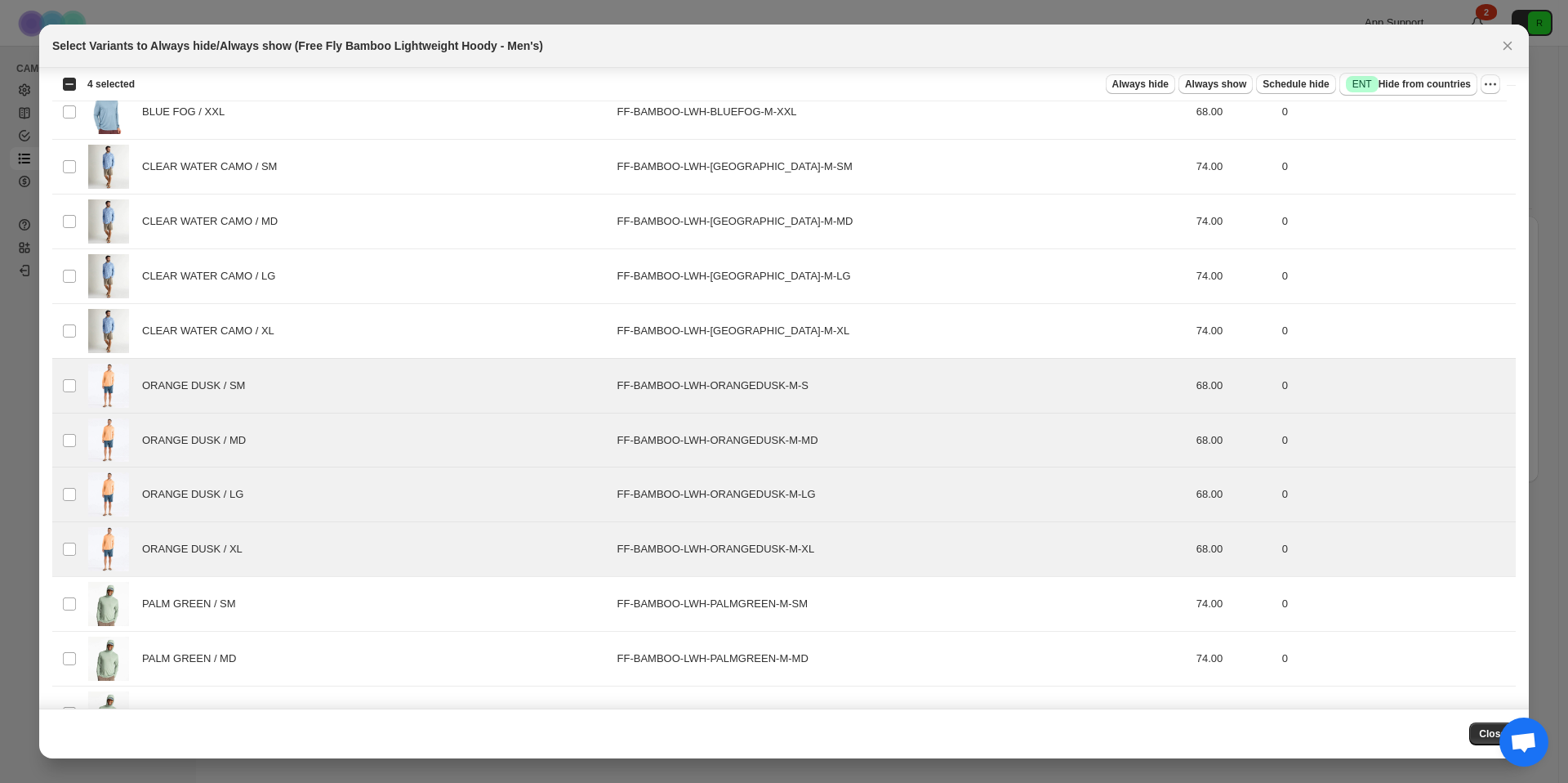
scroll to position [392, 0]
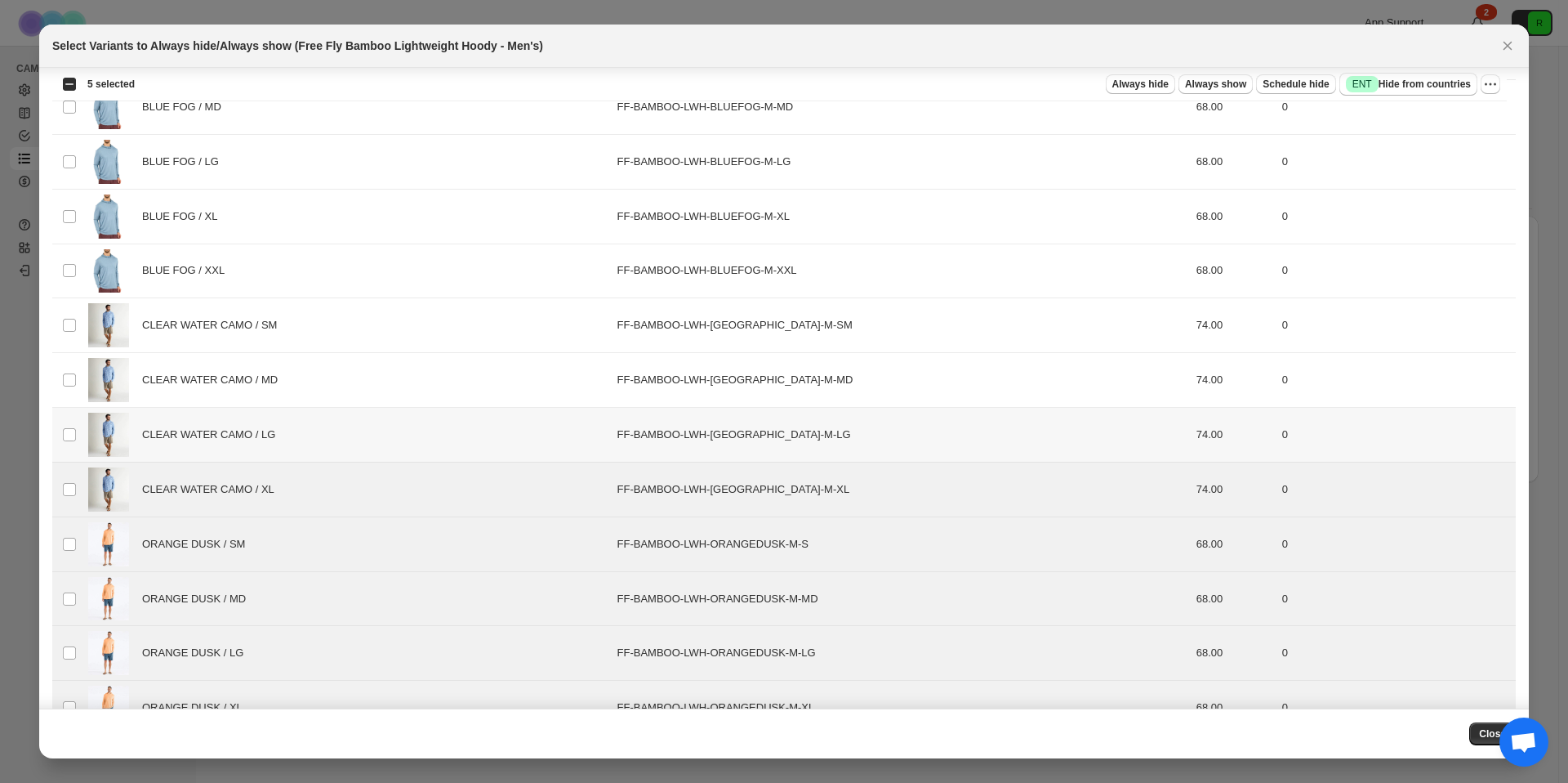
click at [70, 445] on td "Select product variant" at bounding box center [67, 435] width 31 height 54
click at [72, 404] on td "Select product variant" at bounding box center [67, 380] width 31 height 54
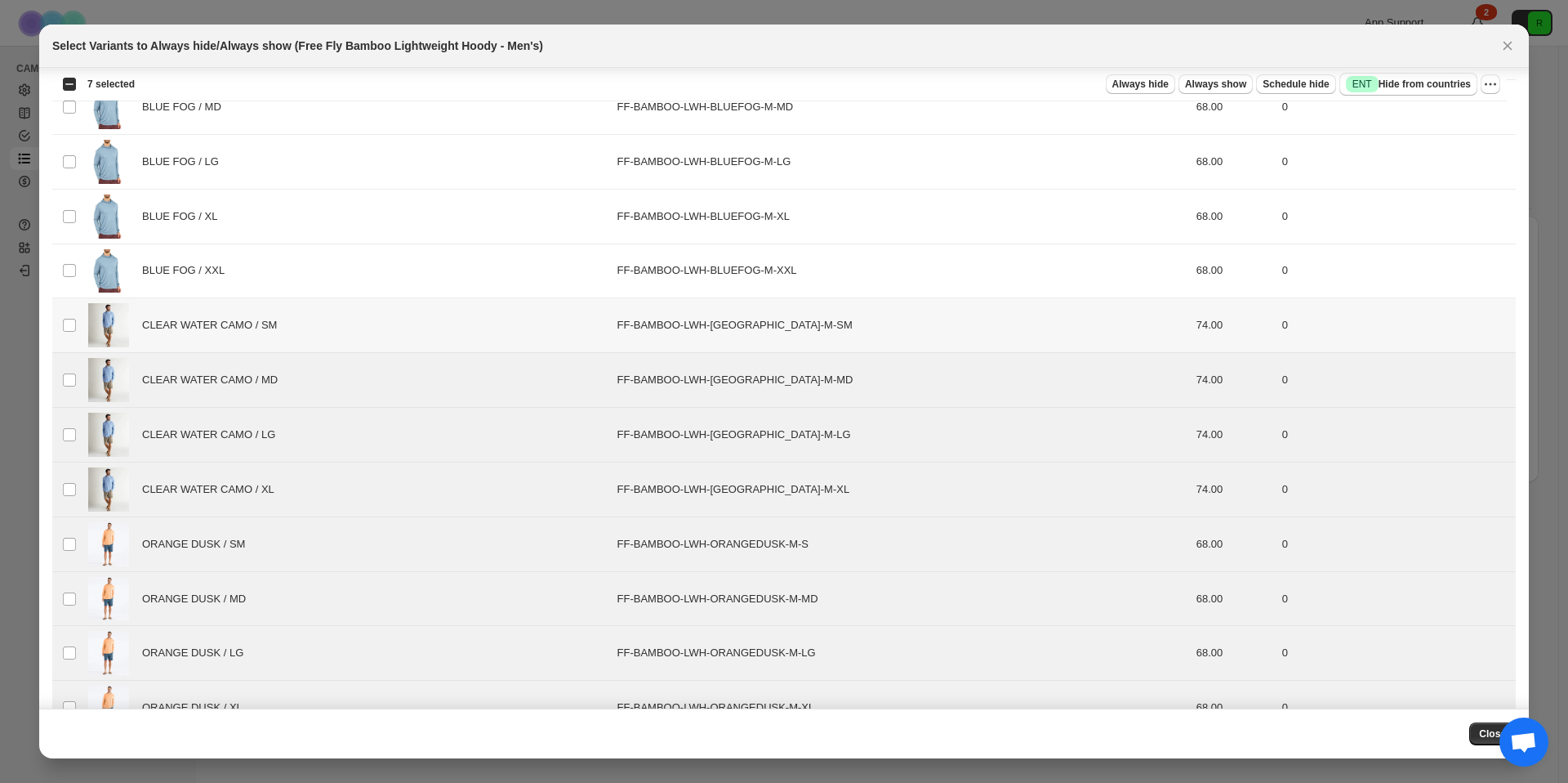
click at [73, 316] on td "Select product variant" at bounding box center [67, 326] width 31 height 54
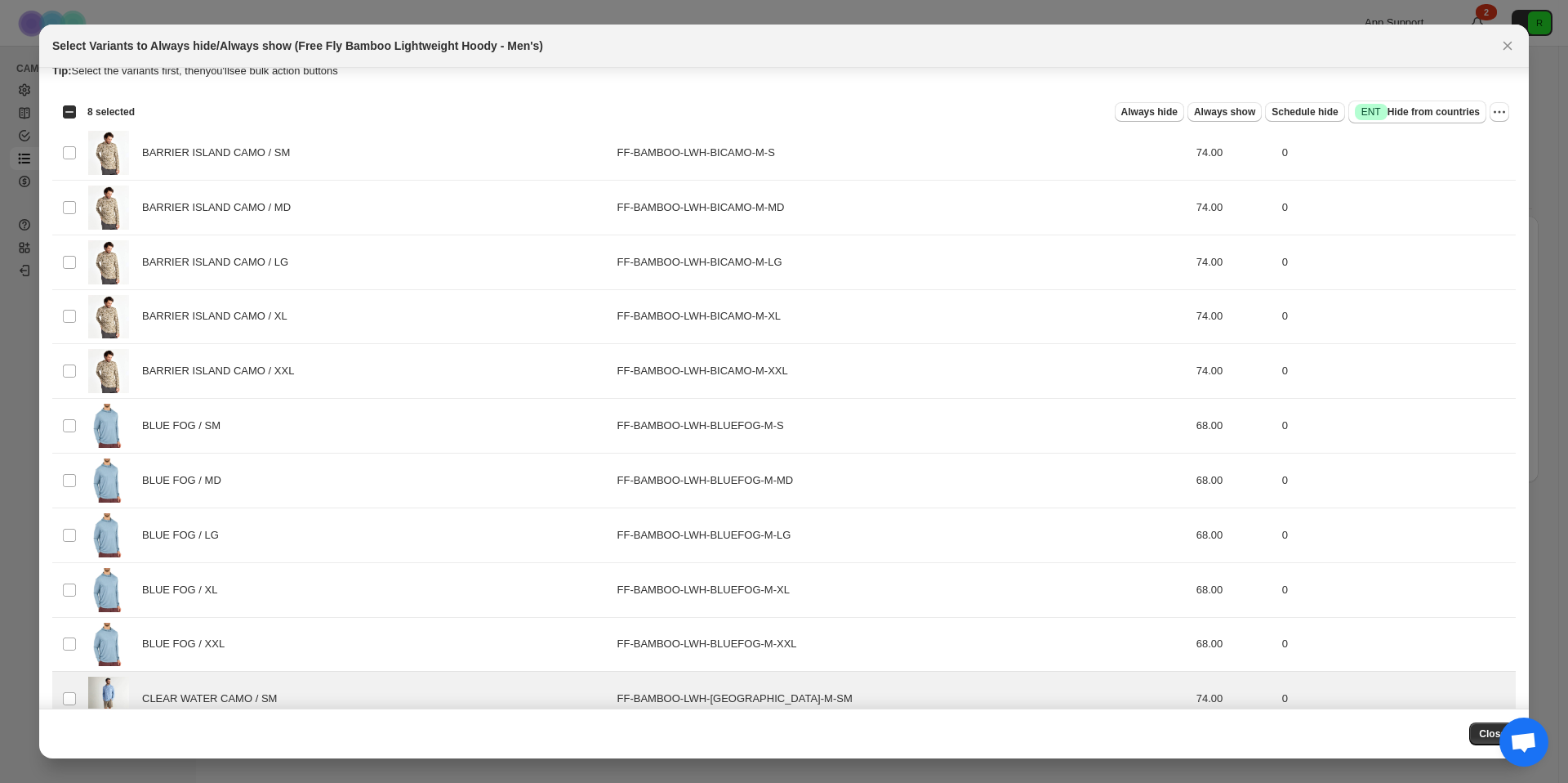
scroll to position [0, 0]
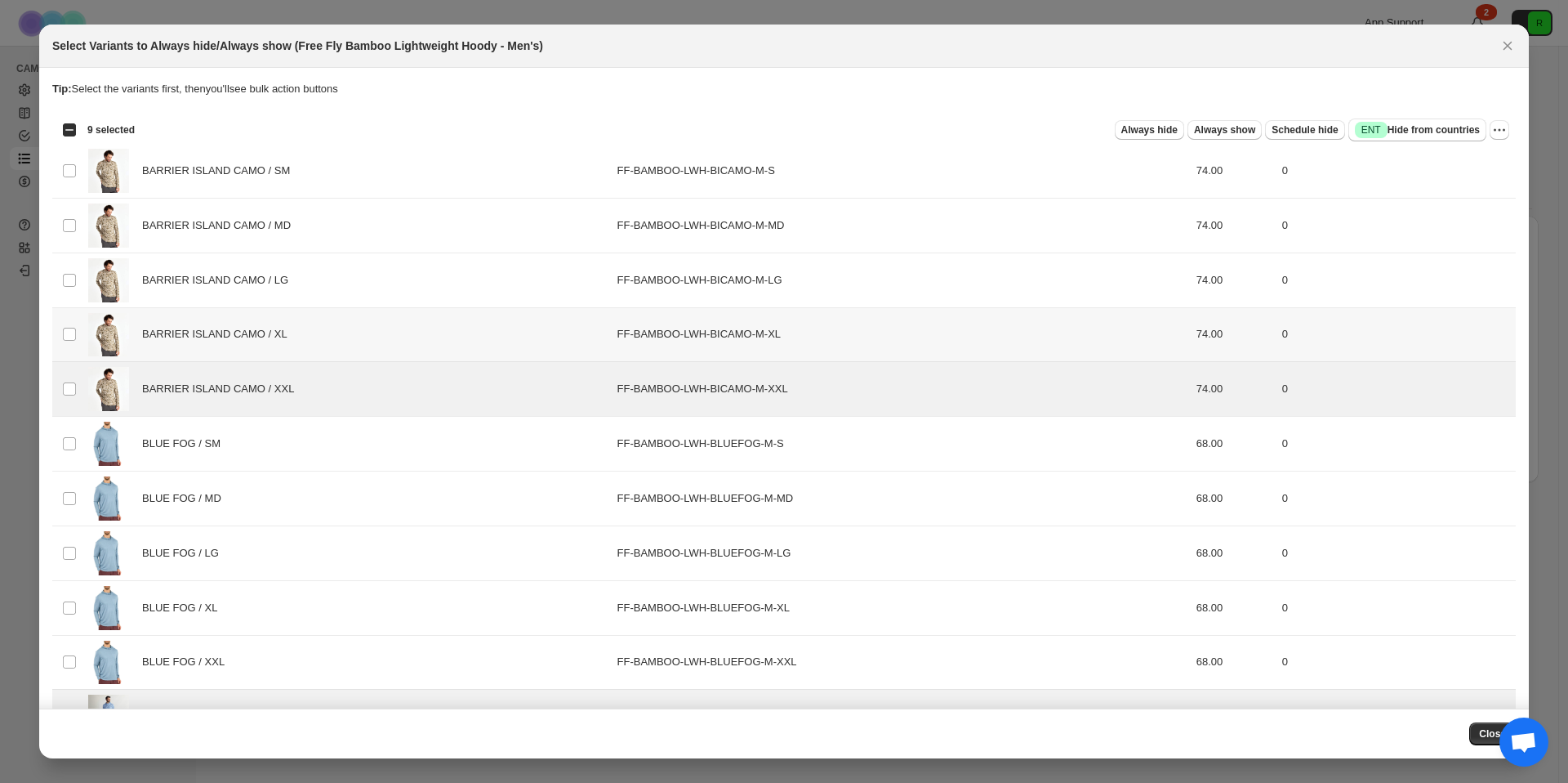
click at [76, 350] on td "Select product variant" at bounding box center [67, 334] width 31 height 54
click at [77, 289] on td "Select product variant" at bounding box center [67, 280] width 31 height 54
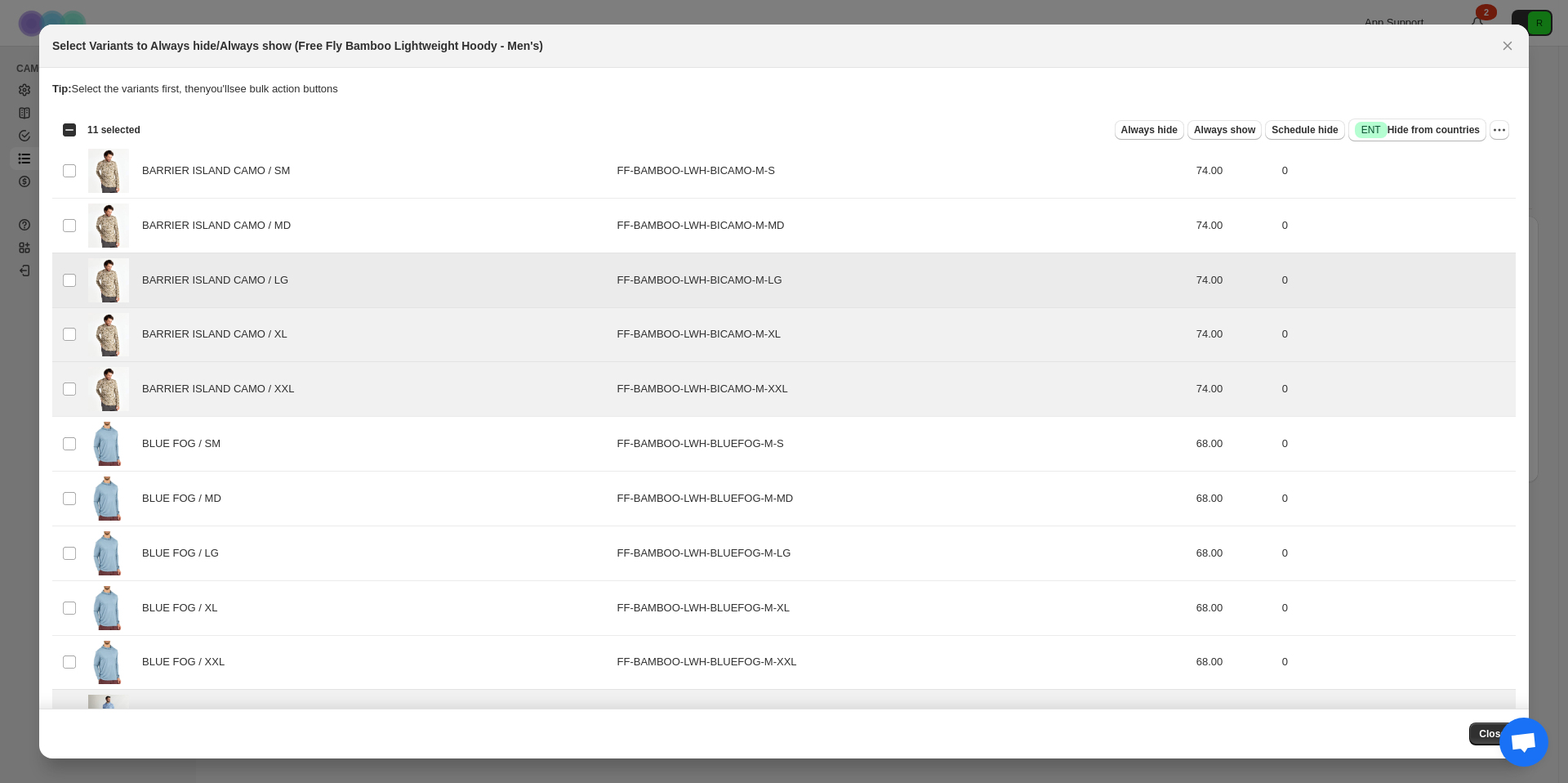
click at [81, 239] on td "Select product variant" at bounding box center [67, 225] width 31 height 54
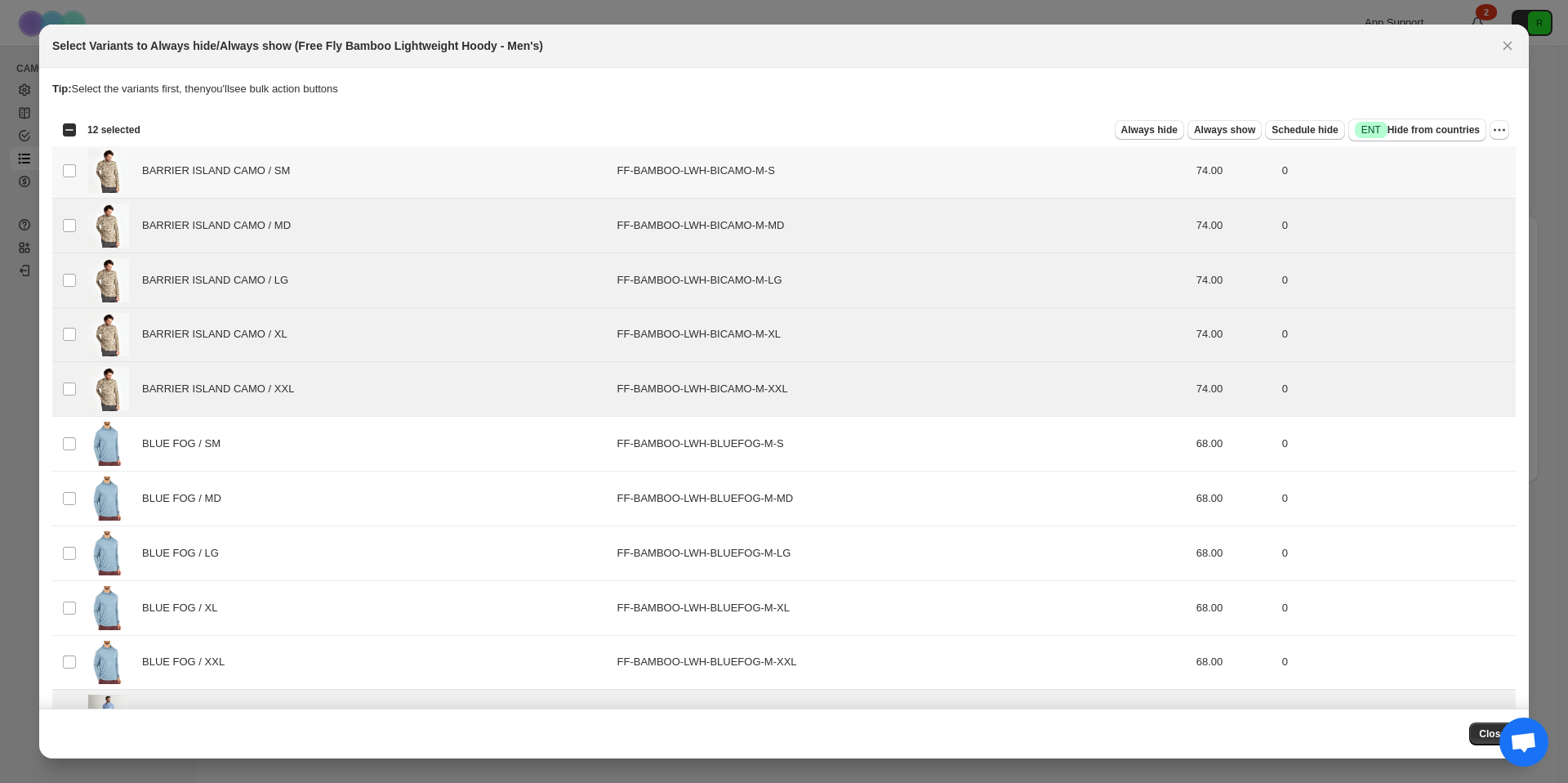
click at [76, 189] on td "Select product variant" at bounding box center [67, 171] width 31 height 54
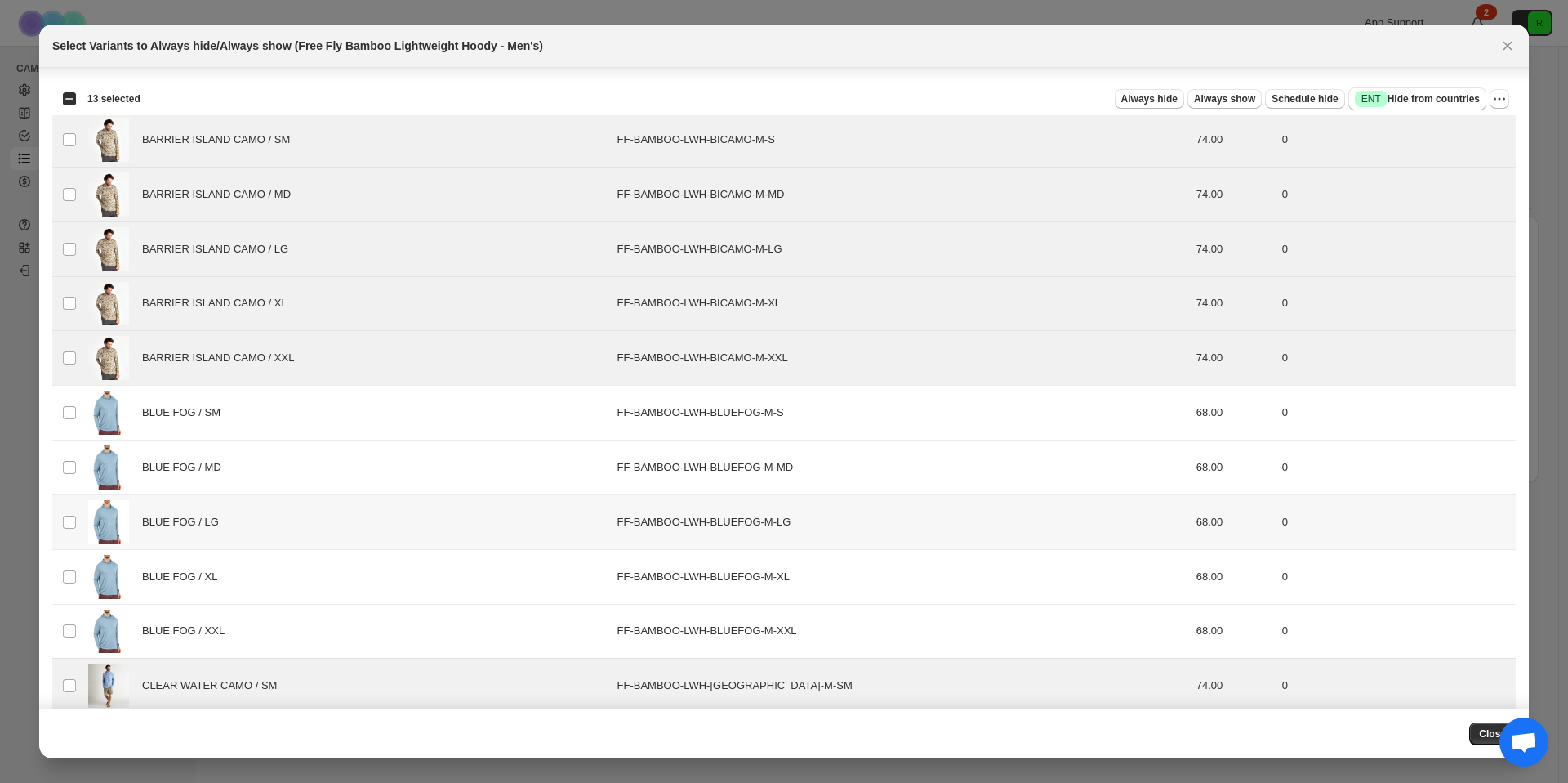
scroll to position [386, 0]
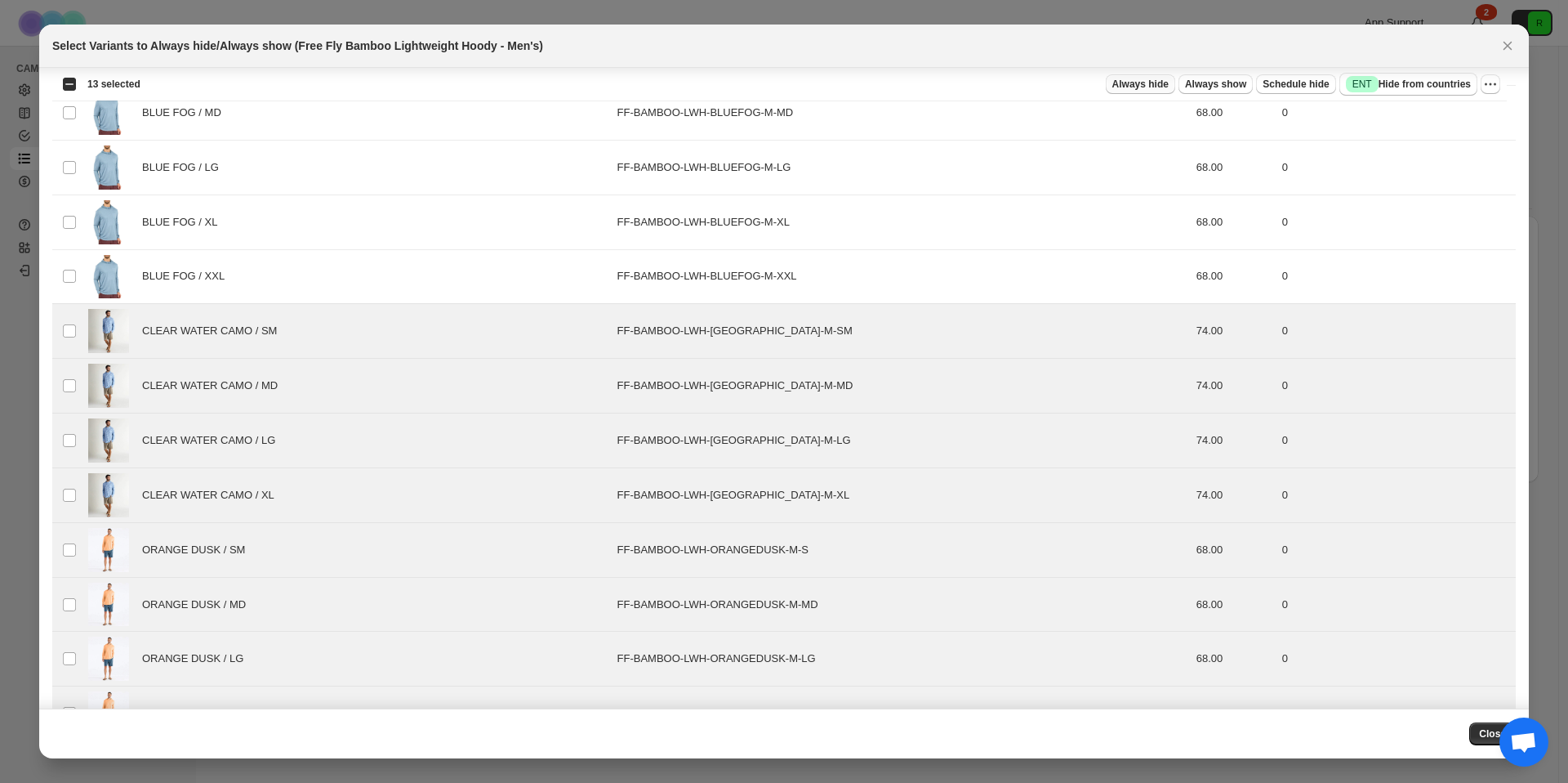
click at [1146, 85] on span "Always hide" at bounding box center [1141, 84] width 56 height 13
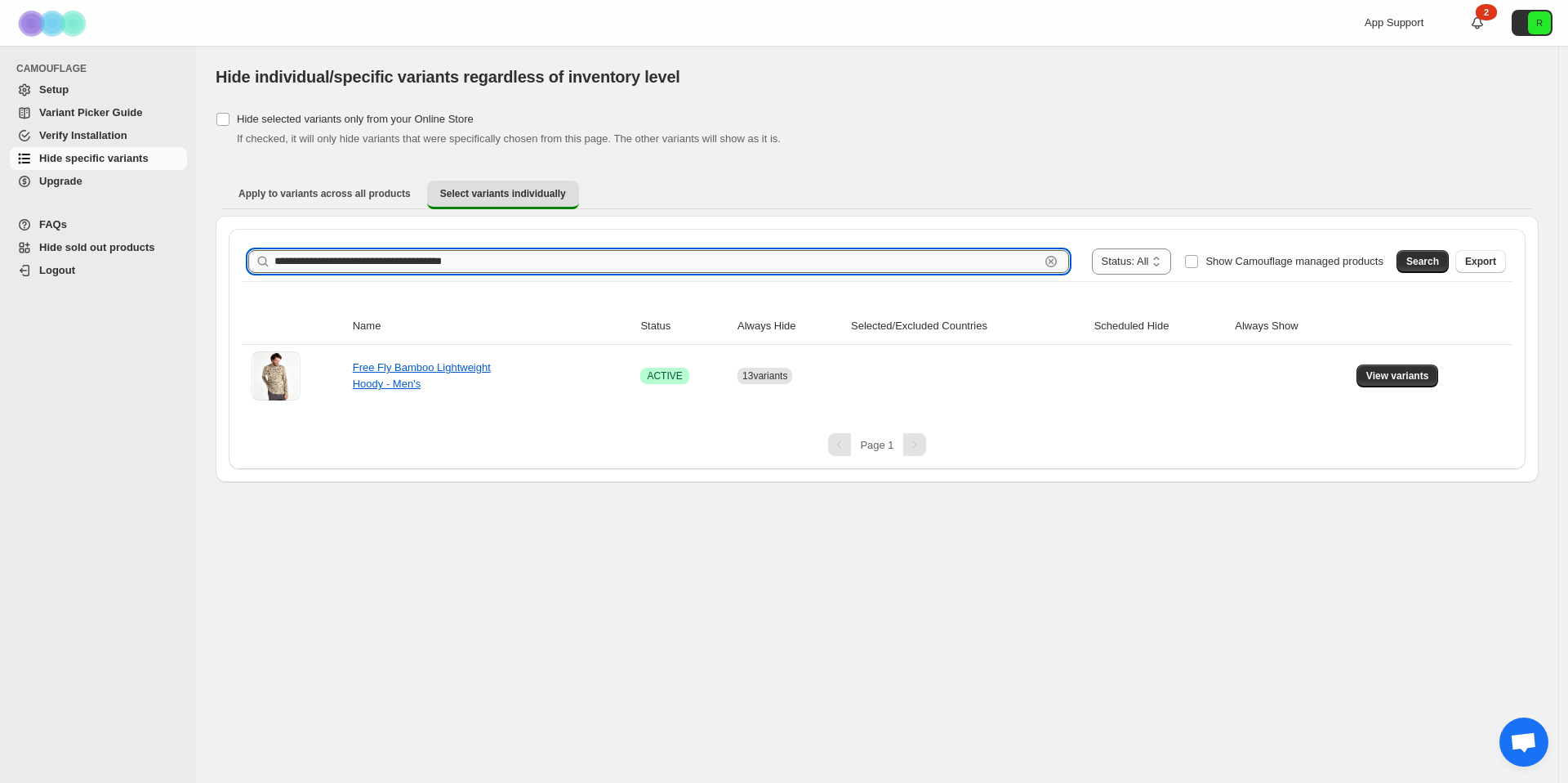
click at [773, 266] on input "**********" at bounding box center [657, 261] width 766 height 22
paste input "text"
type input "**********"
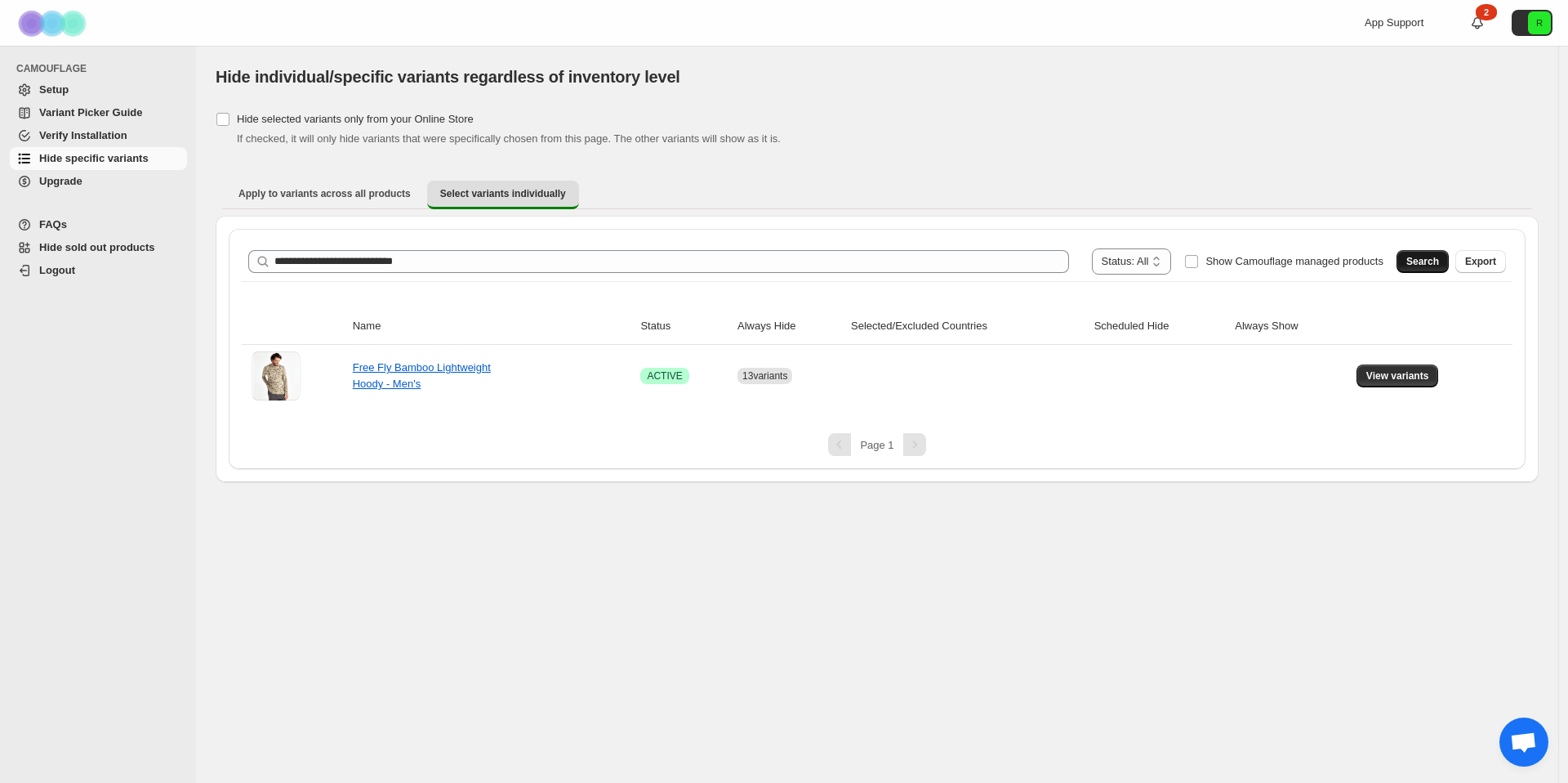
click at [1423, 256] on span "Search" at bounding box center [1423, 261] width 33 height 13
click at [1401, 383] on button "View variants" at bounding box center [1398, 376] width 82 height 22
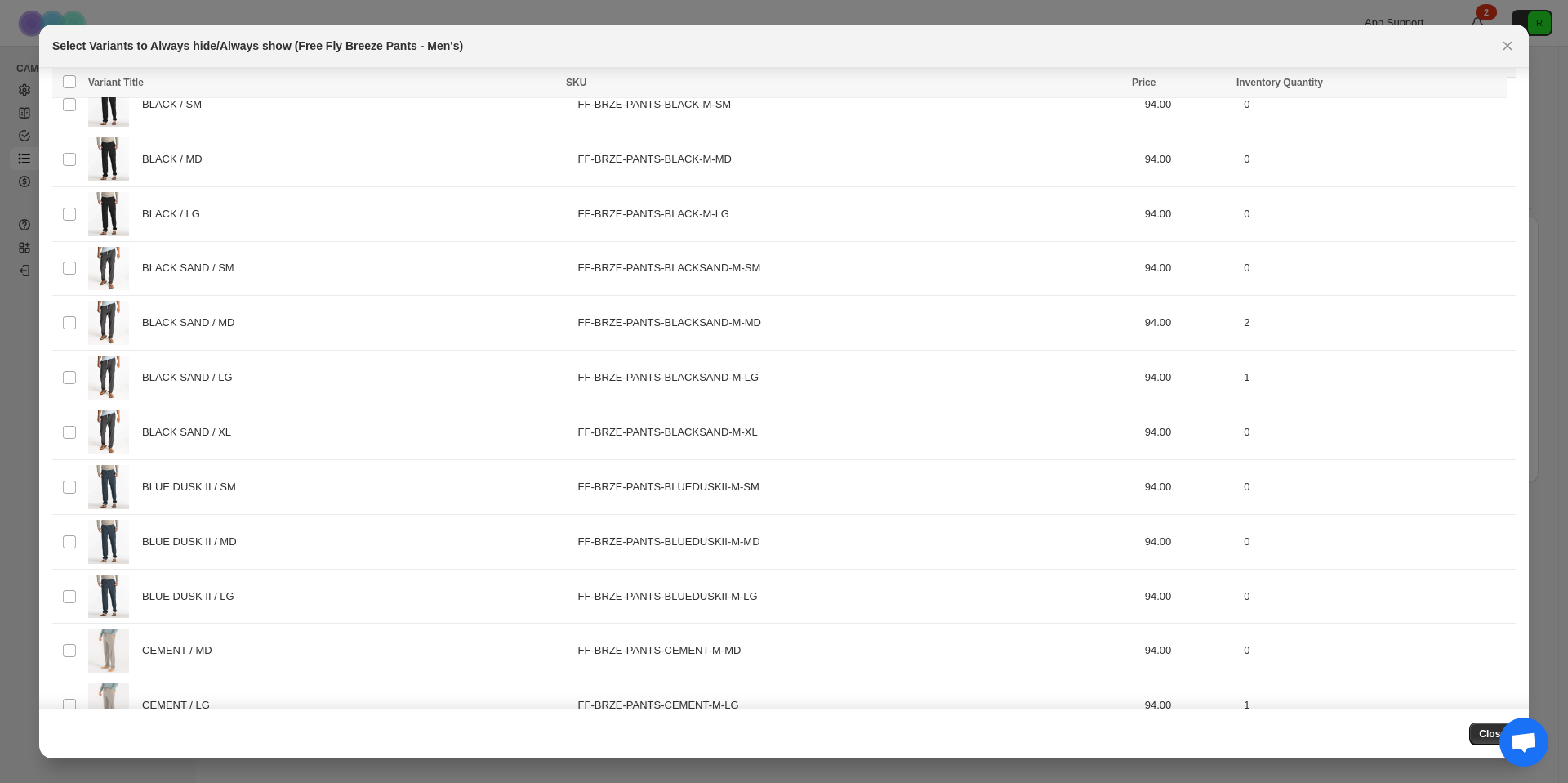
scroll to position [76, 0]
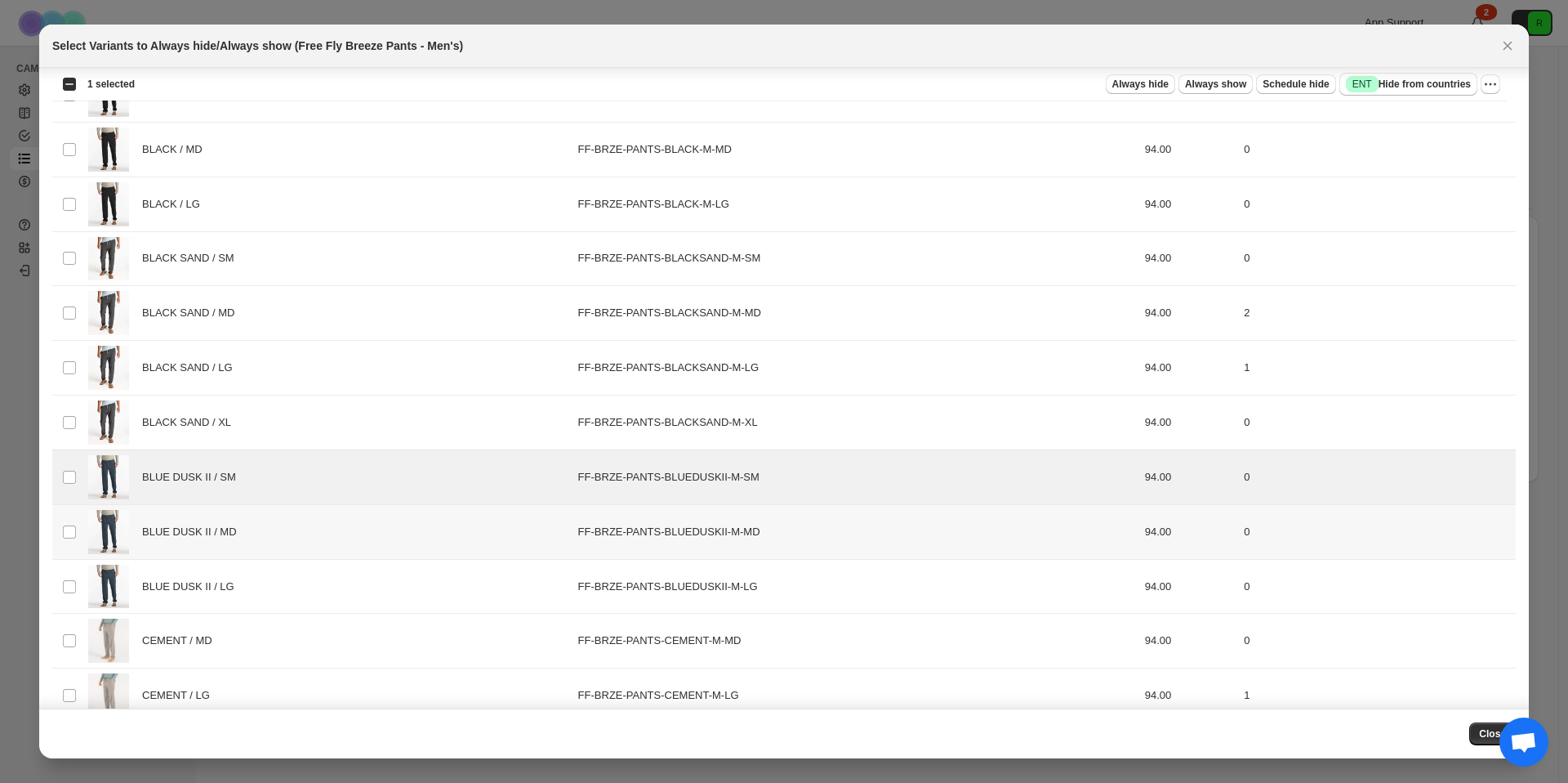
click at [64, 517] on td "Select product variant" at bounding box center [67, 531] width 31 height 54
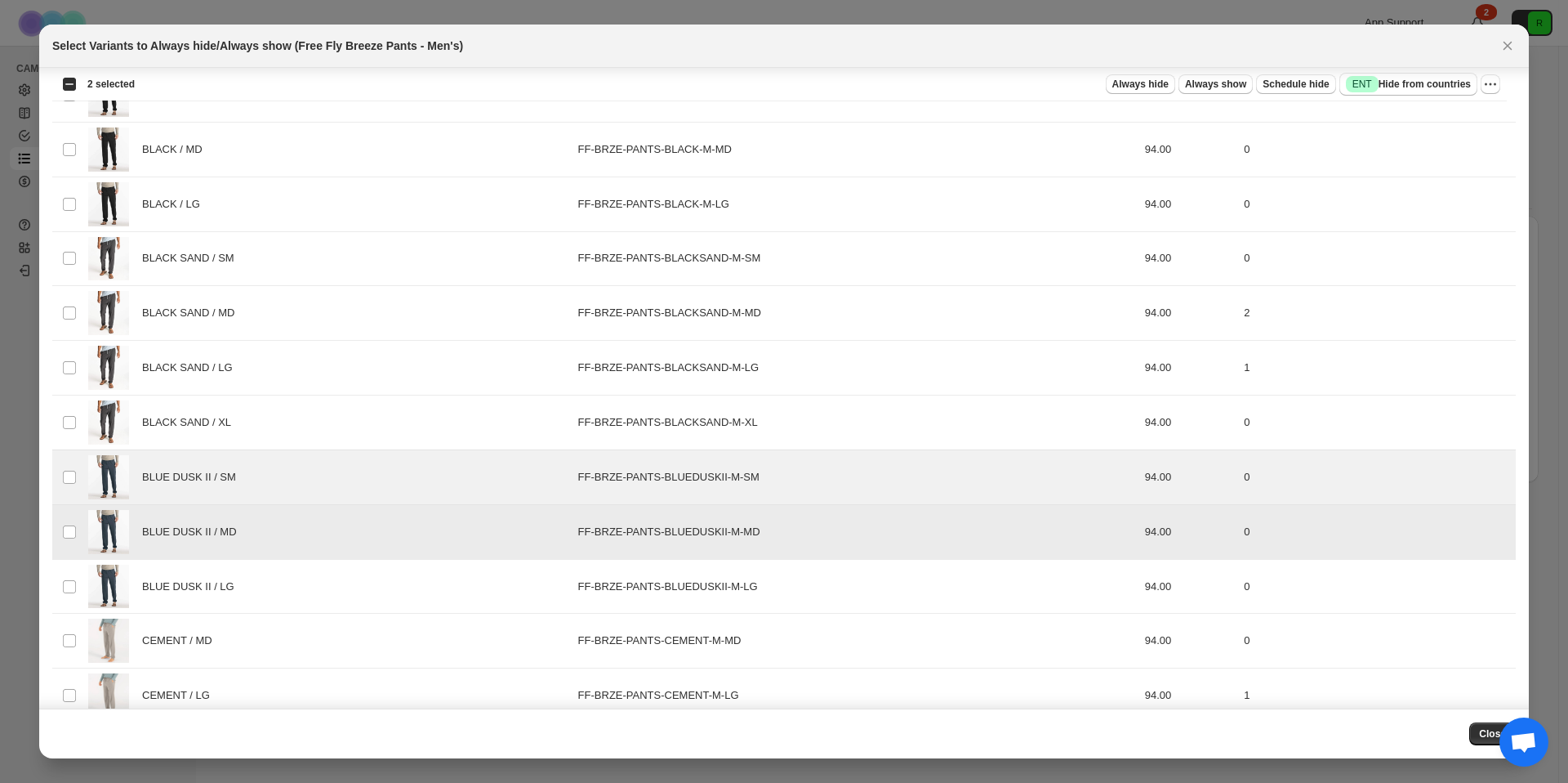
click at [67, 574] on td "Select product variant" at bounding box center [67, 586] width 31 height 54
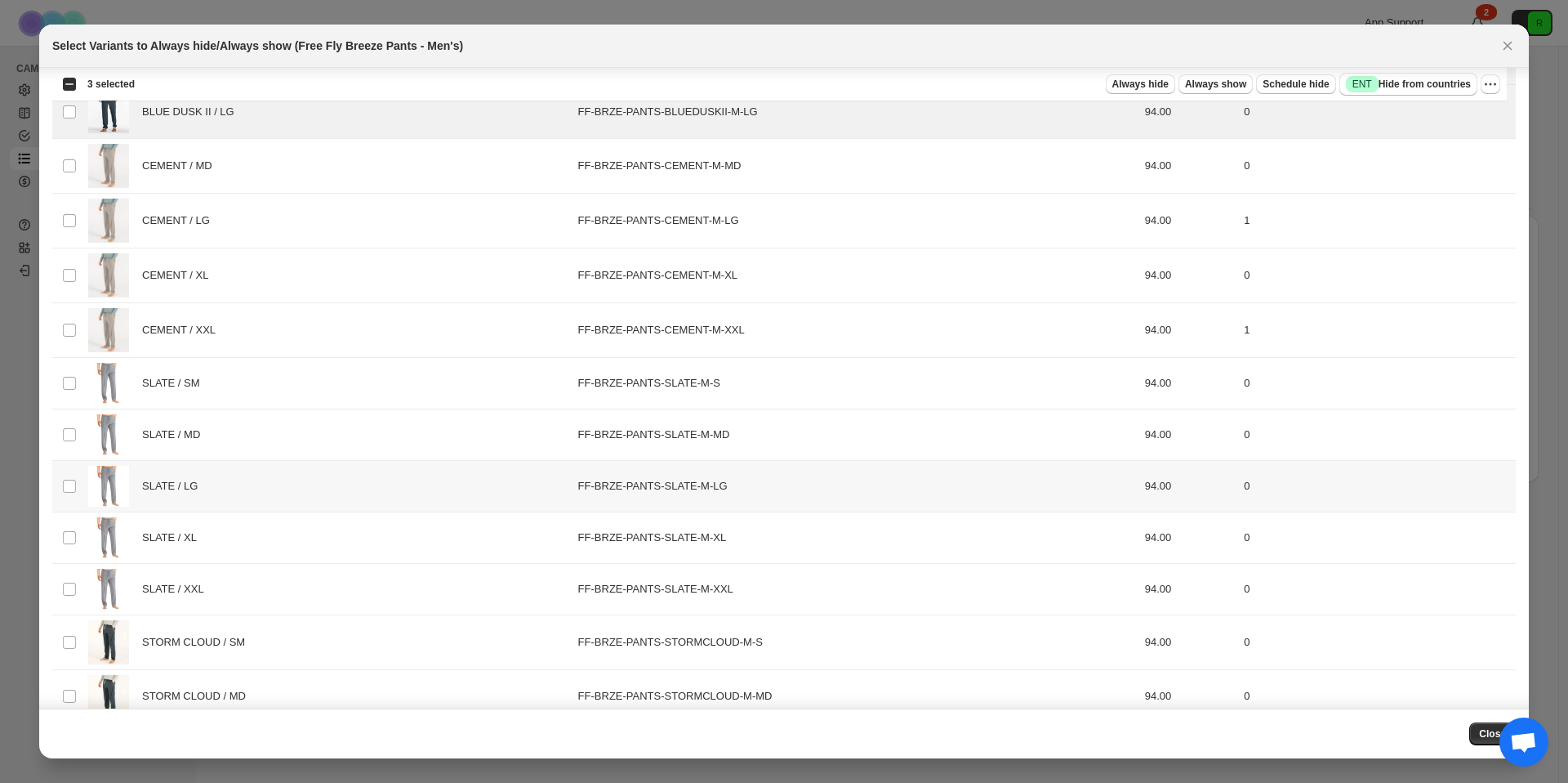
scroll to position [561, 0]
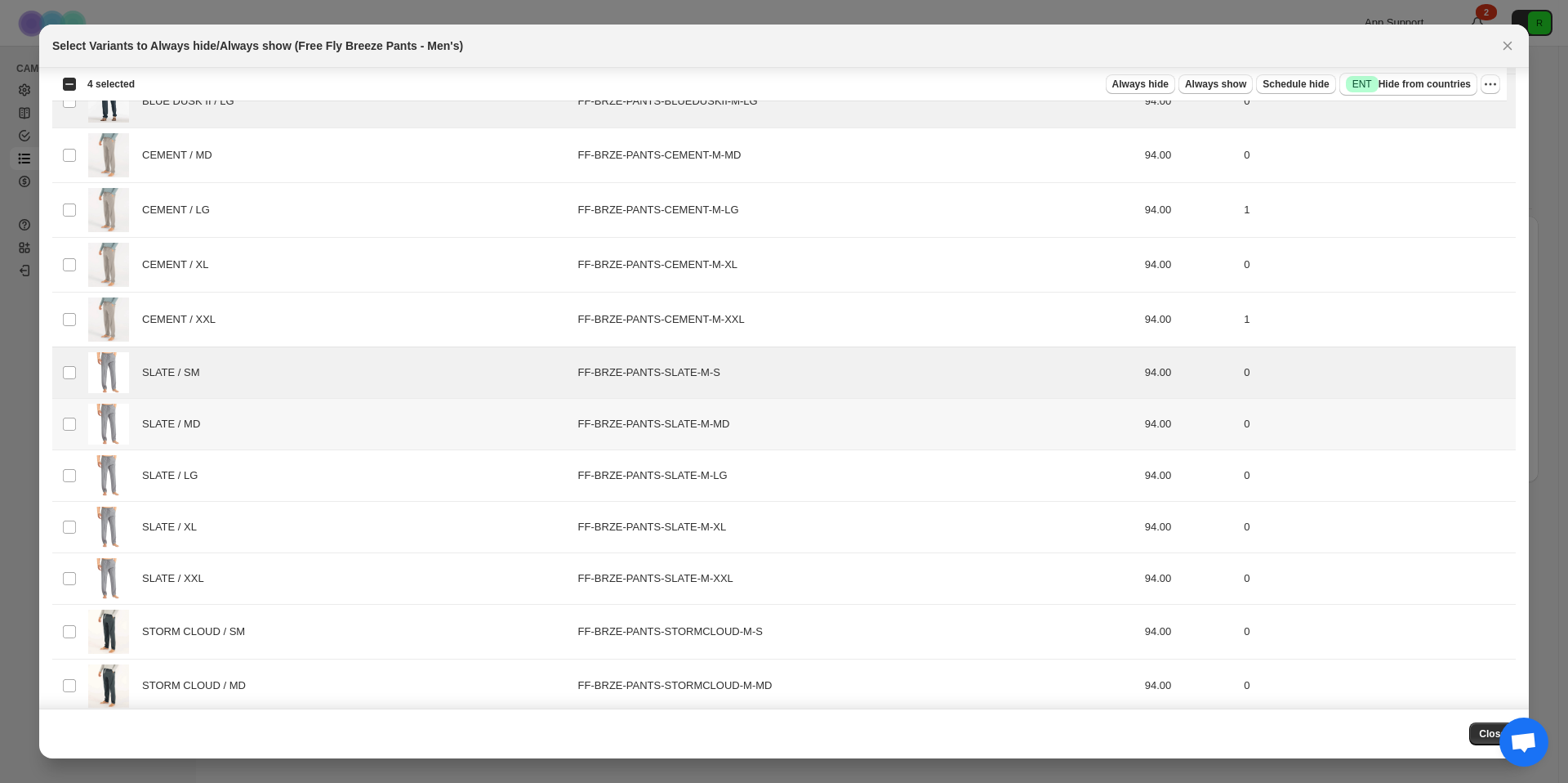
click at [66, 411] on td "Select product variant" at bounding box center [67, 423] width 31 height 52
click at [76, 465] on td "Select product variant" at bounding box center [67, 475] width 31 height 52
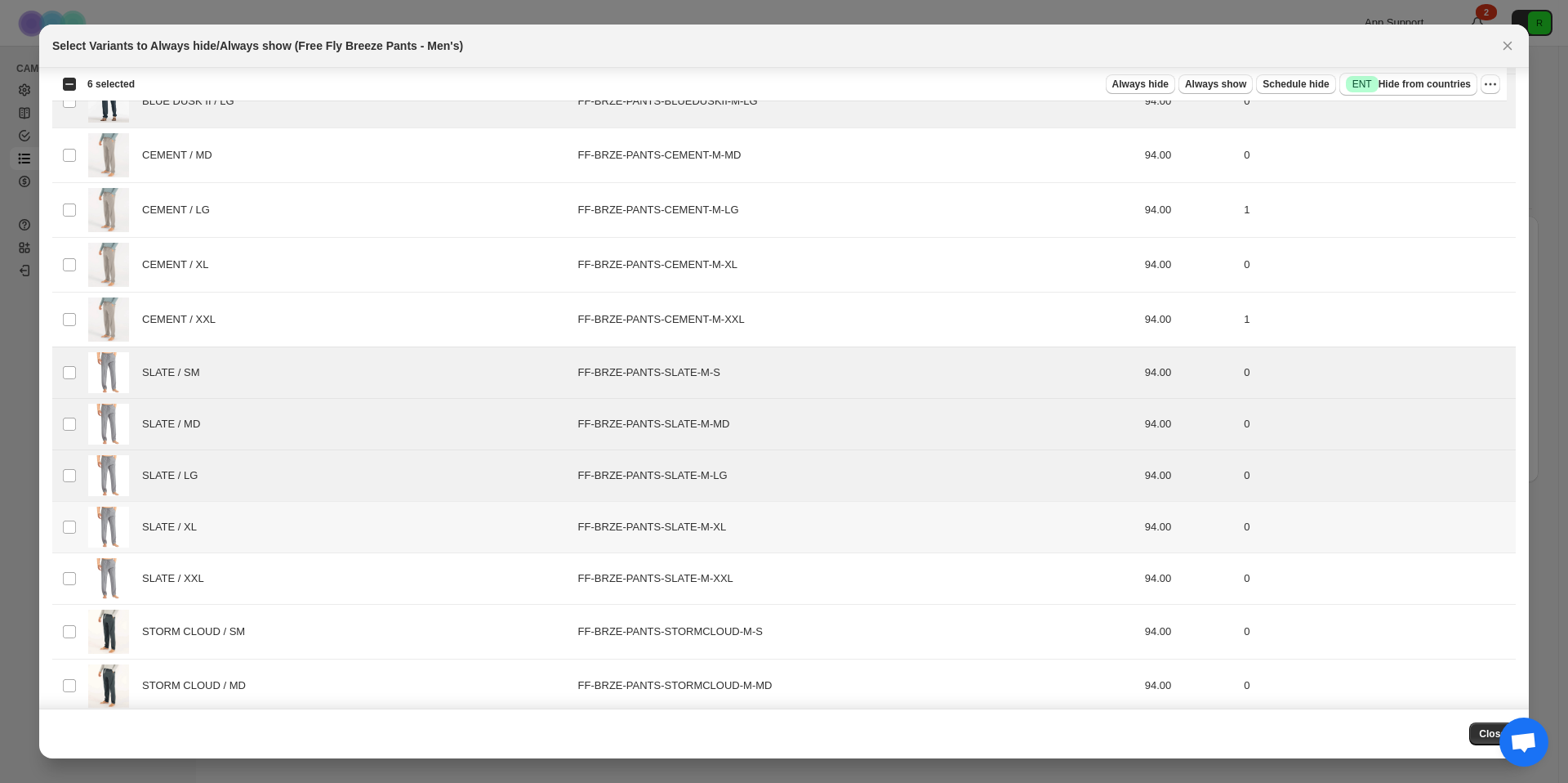
click at [84, 526] on td "SLATE / XL" at bounding box center [329, 526] width 491 height 52
click at [78, 586] on td "Select product variant" at bounding box center [67, 578] width 31 height 52
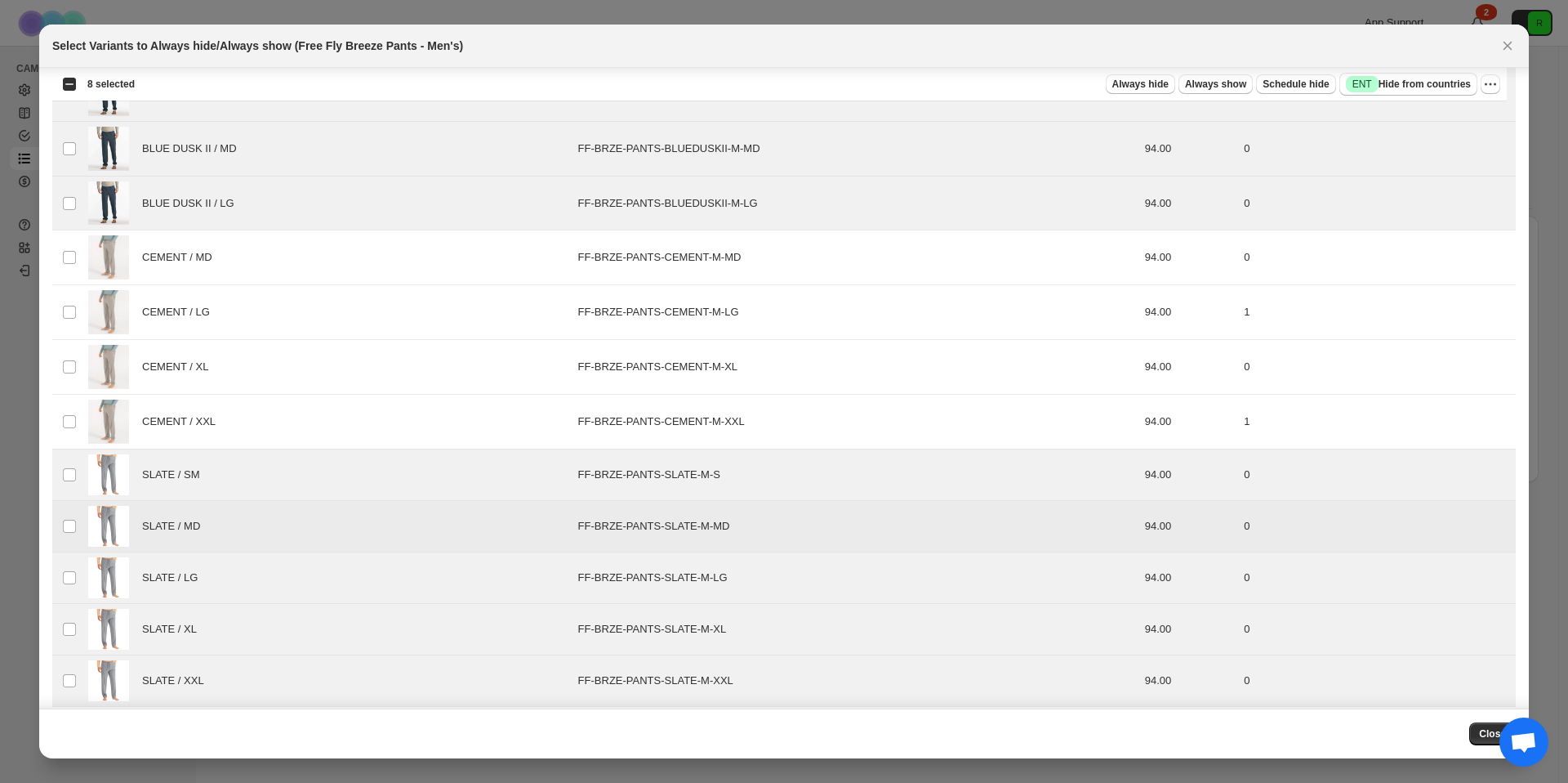
scroll to position [103, 0]
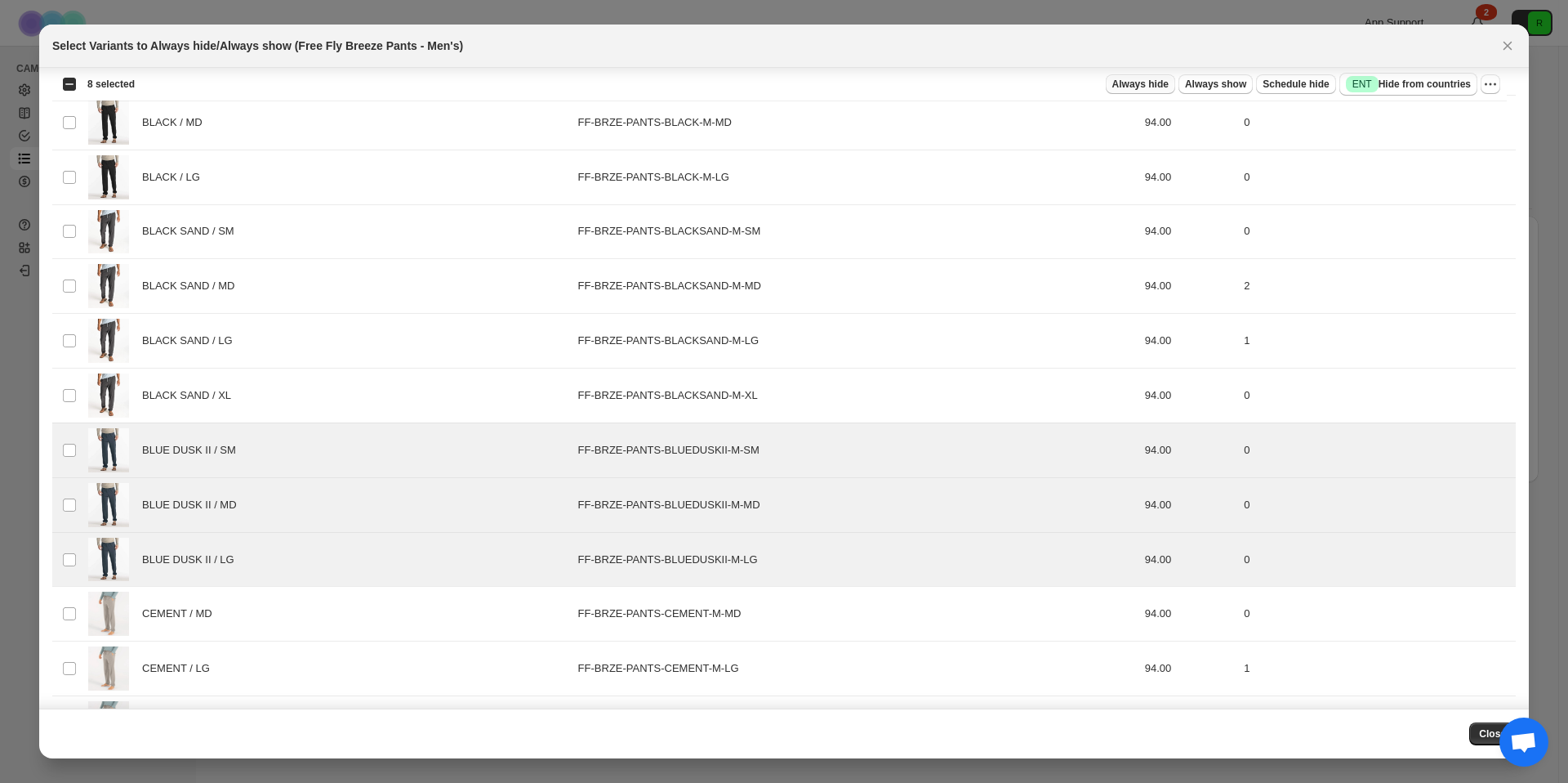
click at [1142, 85] on span "Always hide" at bounding box center [1141, 84] width 56 height 13
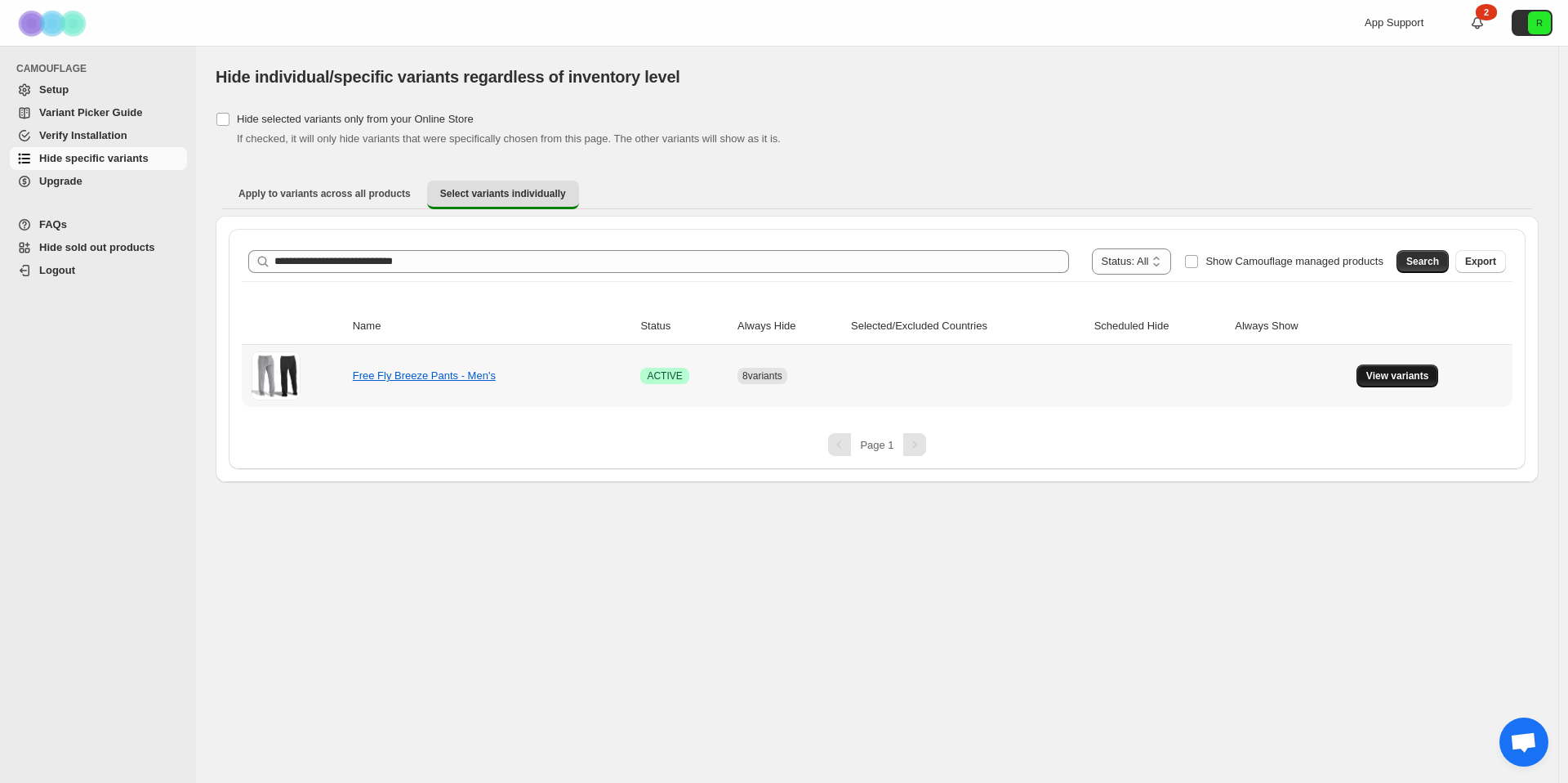
click at [1395, 377] on span "View variants" at bounding box center [1398, 376] width 63 height 13
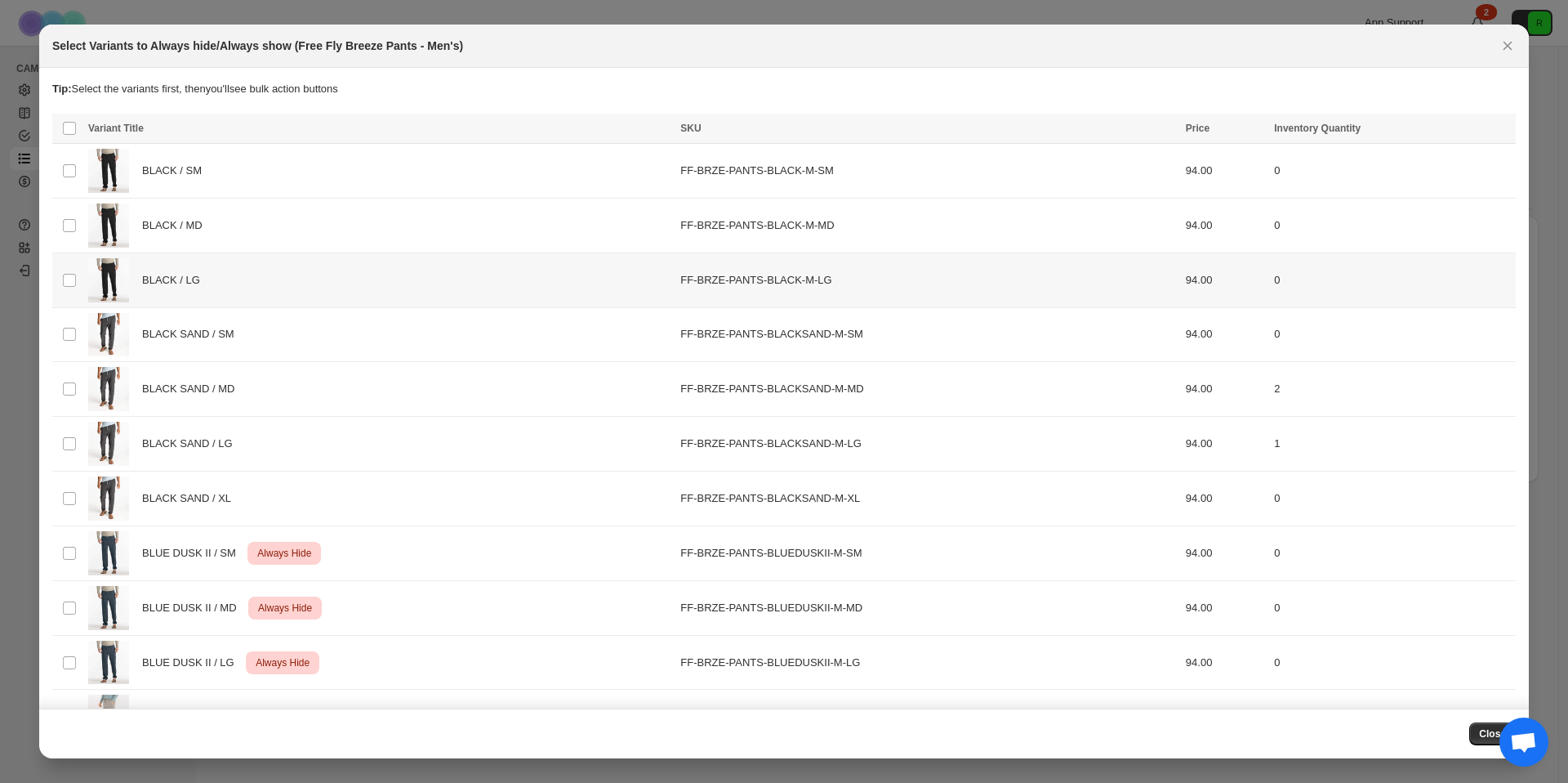
click at [60, 278] on td "Select product variant" at bounding box center [67, 280] width 31 height 54
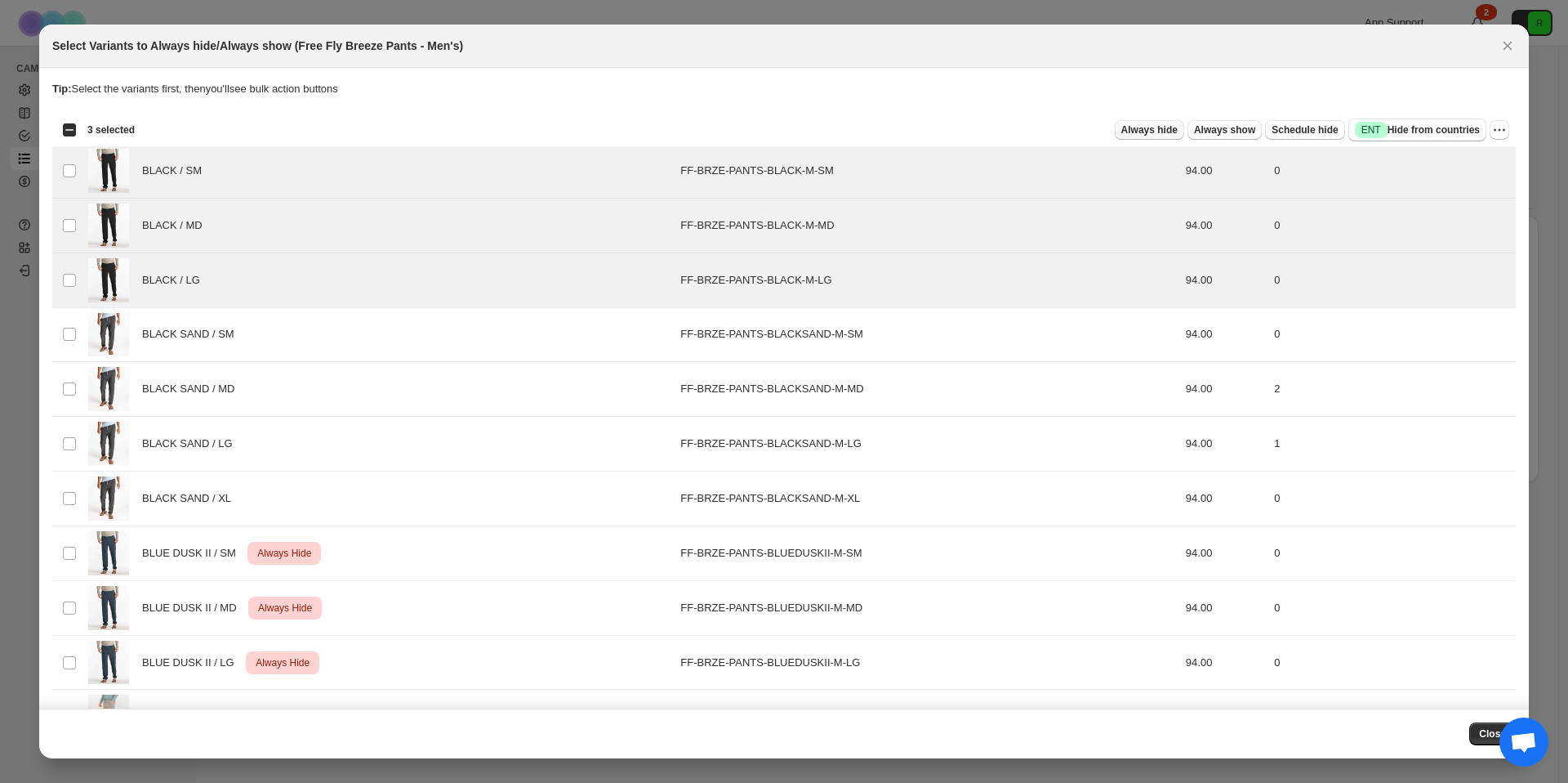
click at [1164, 129] on button "Always hide" at bounding box center [1150, 129] width 69 height 20
